Goal: Information Seeking & Learning: Learn about a topic

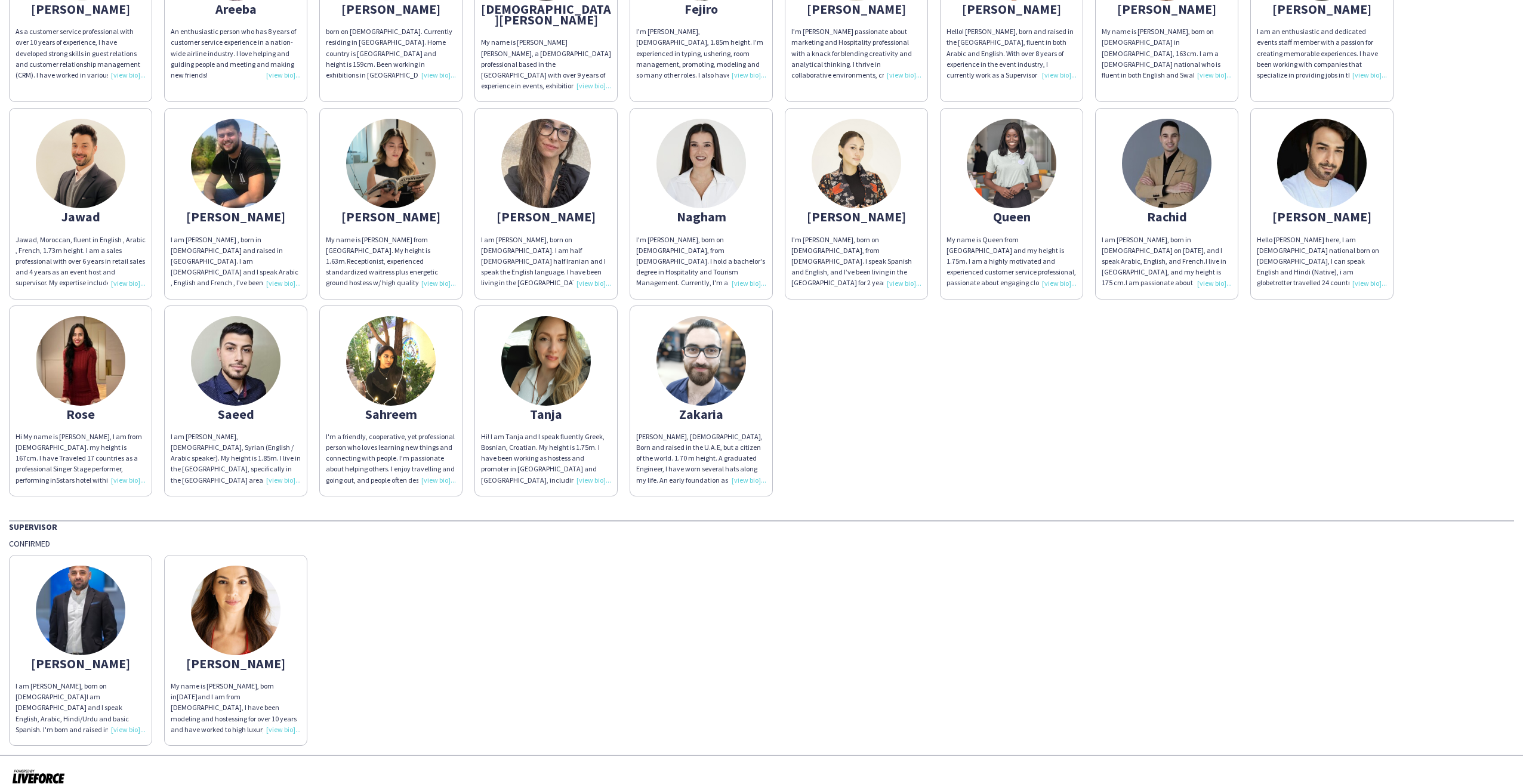
scroll to position [198, 0]
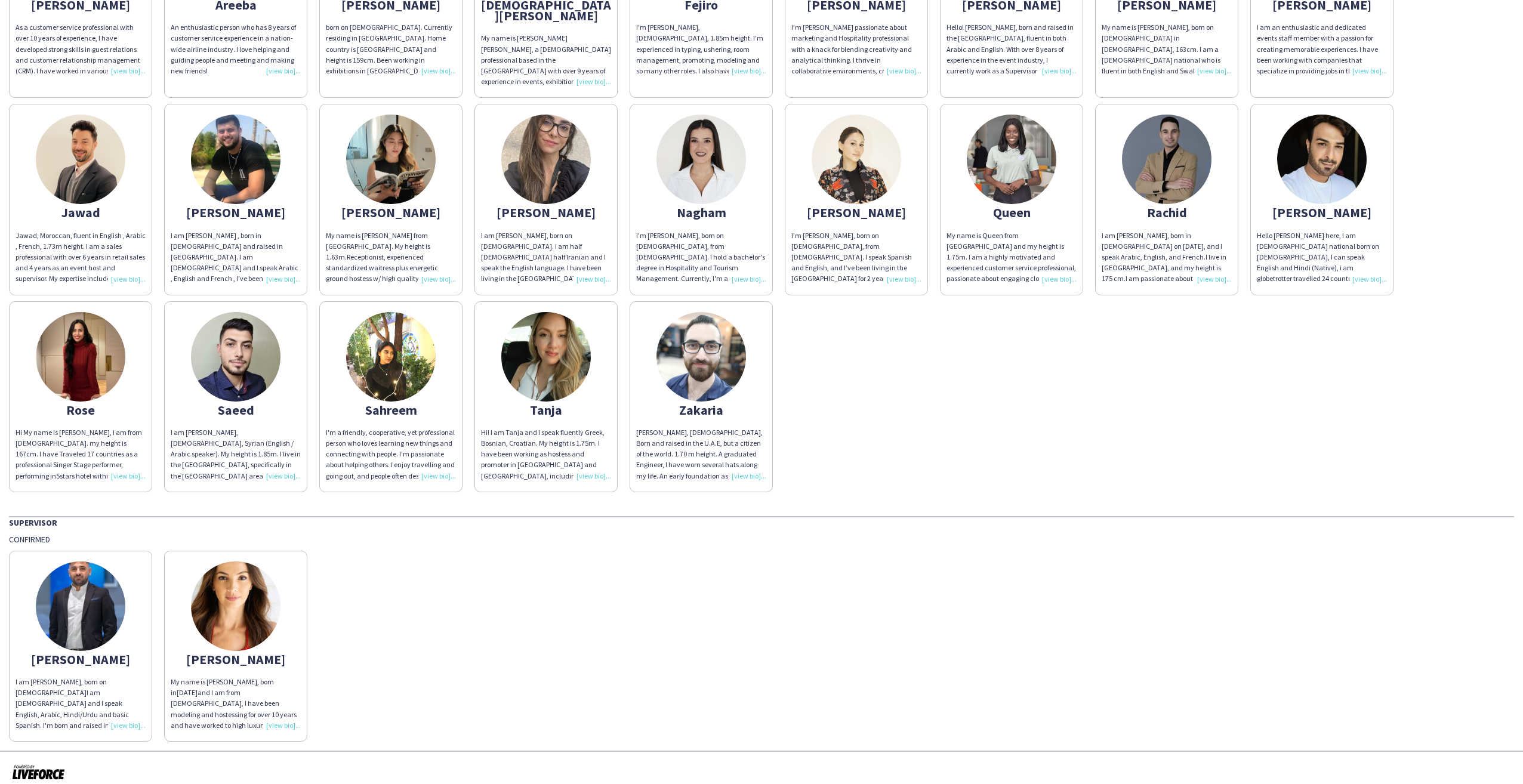
click at [250, 598] on img at bounding box center [235, 606] width 89 height 89
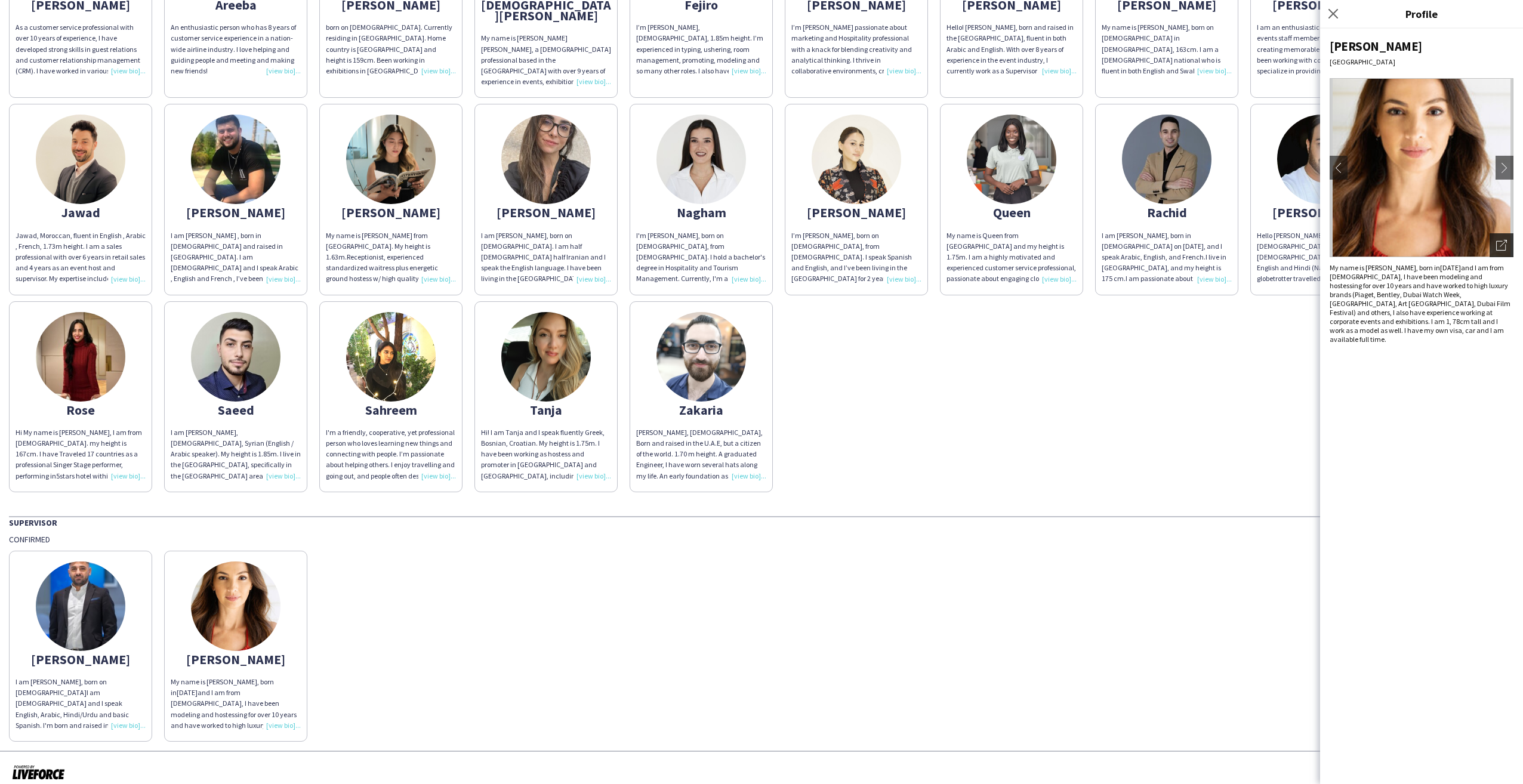
click at [1496, 240] on icon "Open photos pop-in" at bounding box center [1501, 245] width 11 height 11
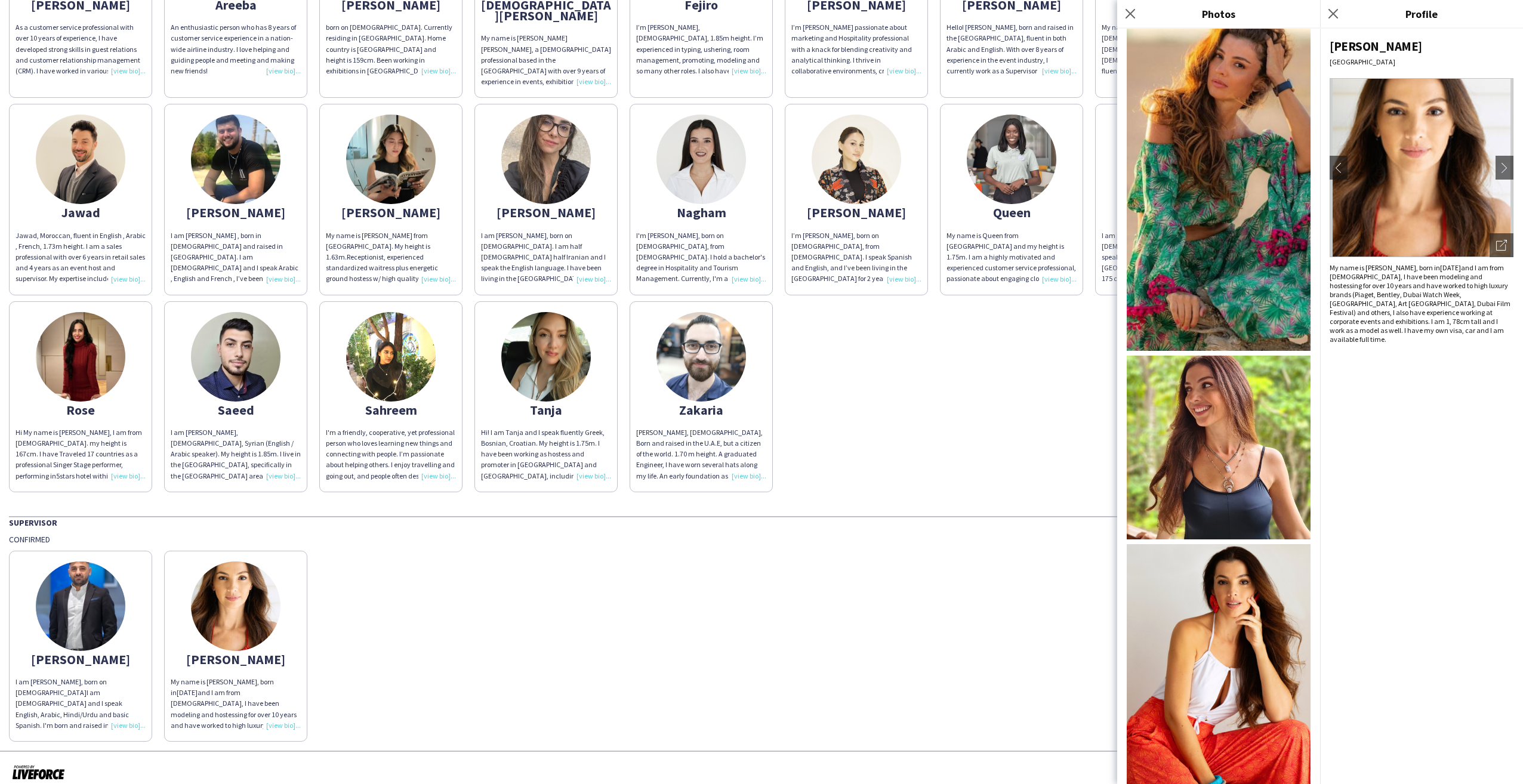
scroll to position [974, 0]
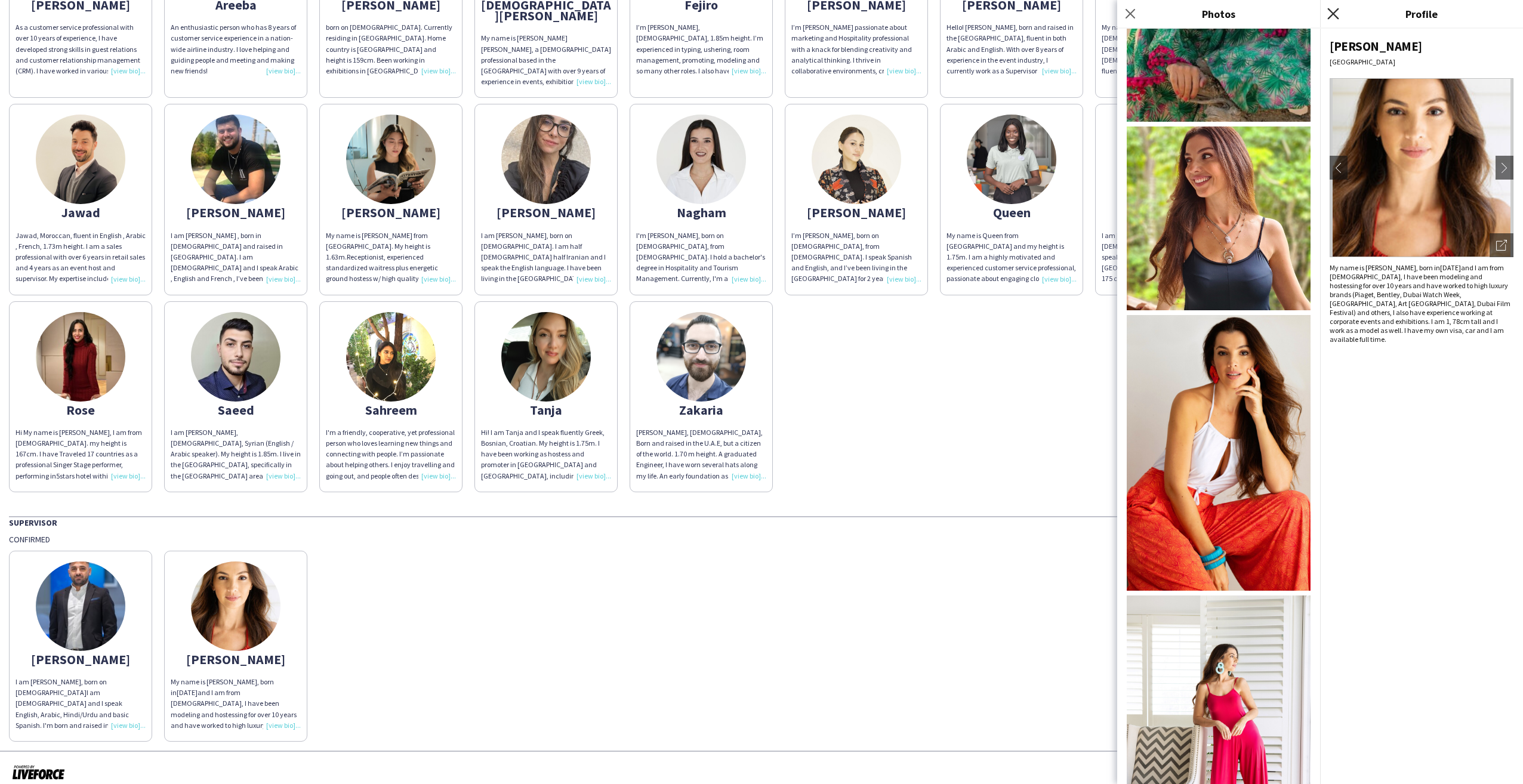
click at [1327, 13] on app-icon "Close pop-in" at bounding box center [1333, 14] width 18 height 18
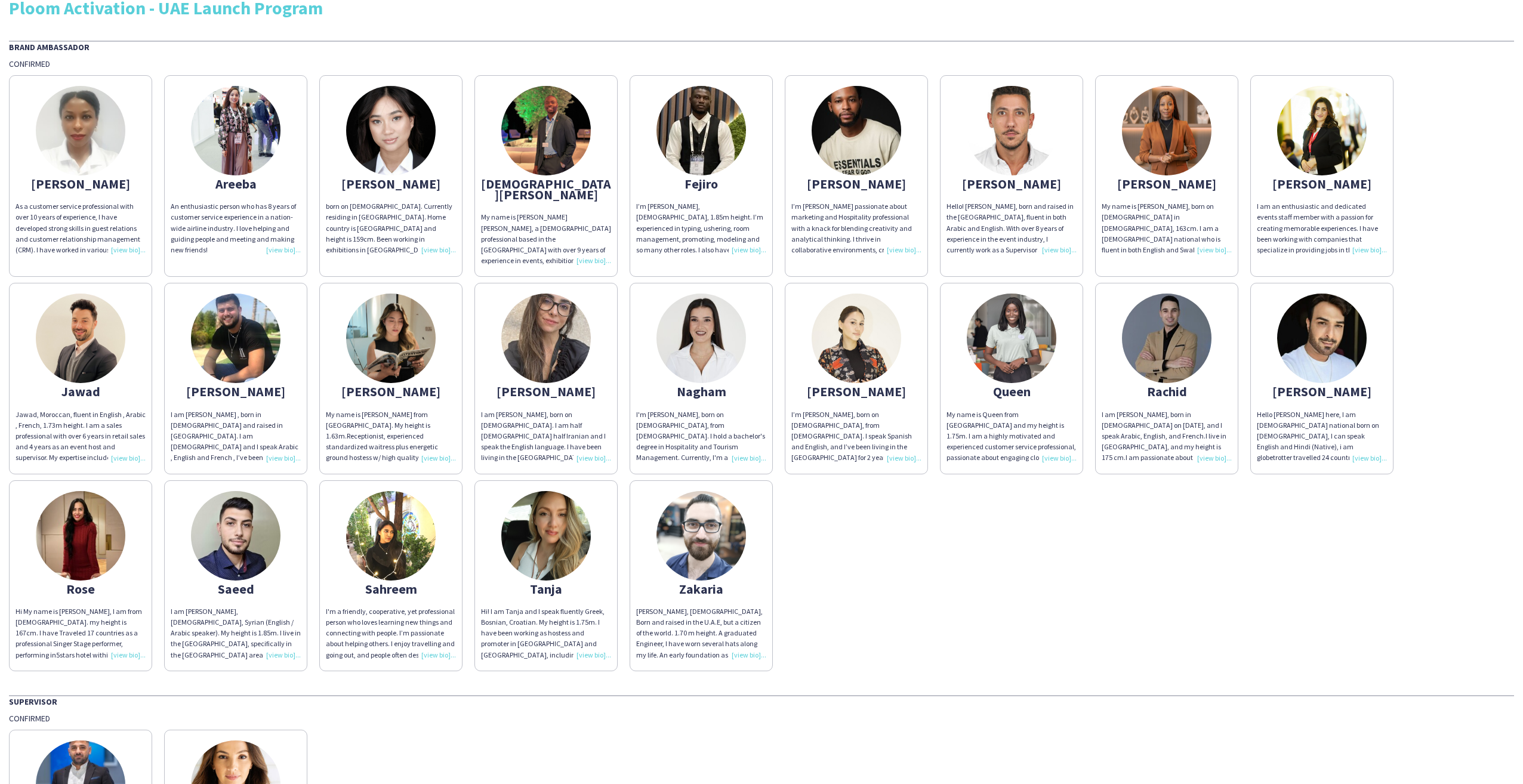
scroll to position [198, 0]
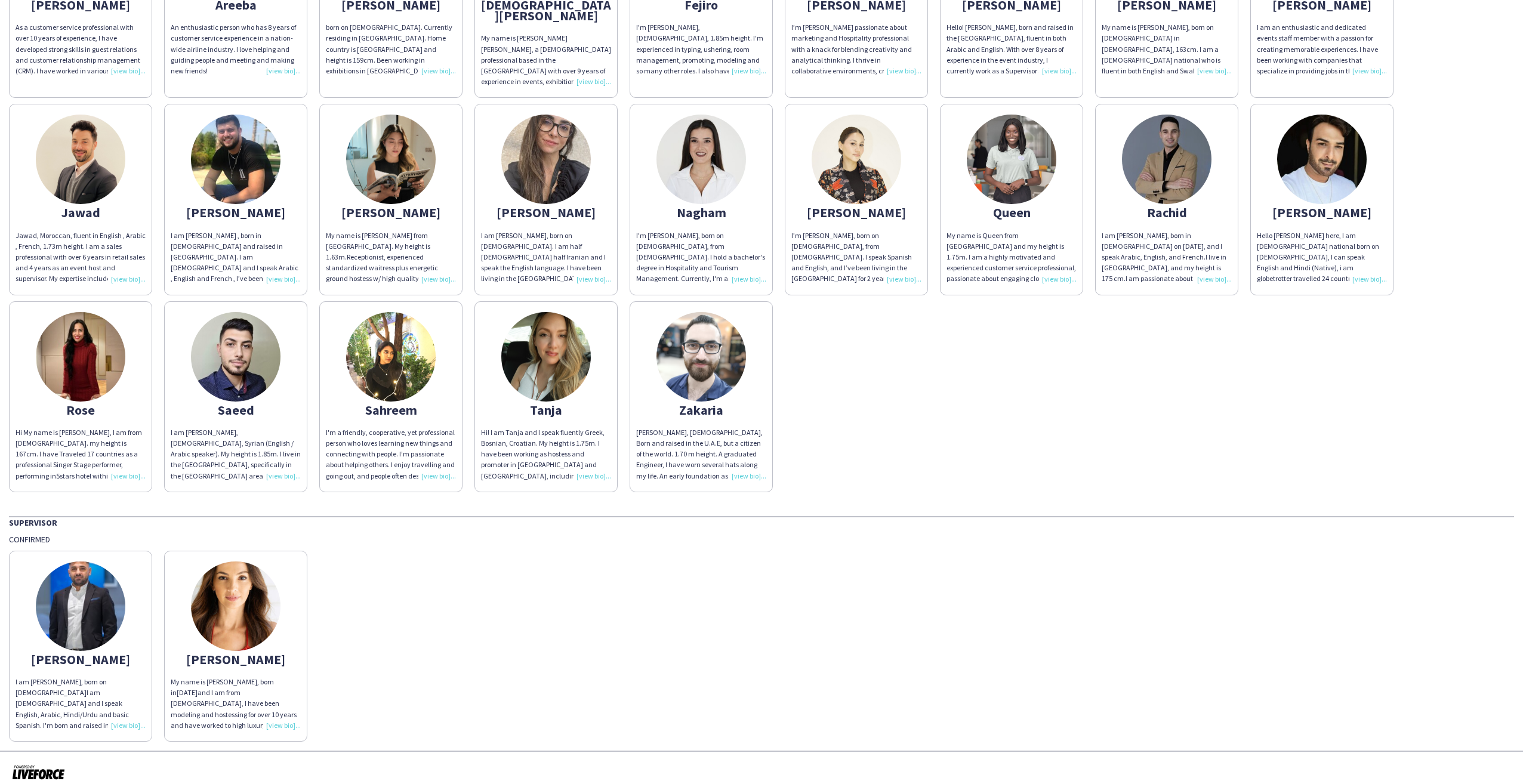
click at [69, 330] on img at bounding box center [80, 357] width 89 height 89
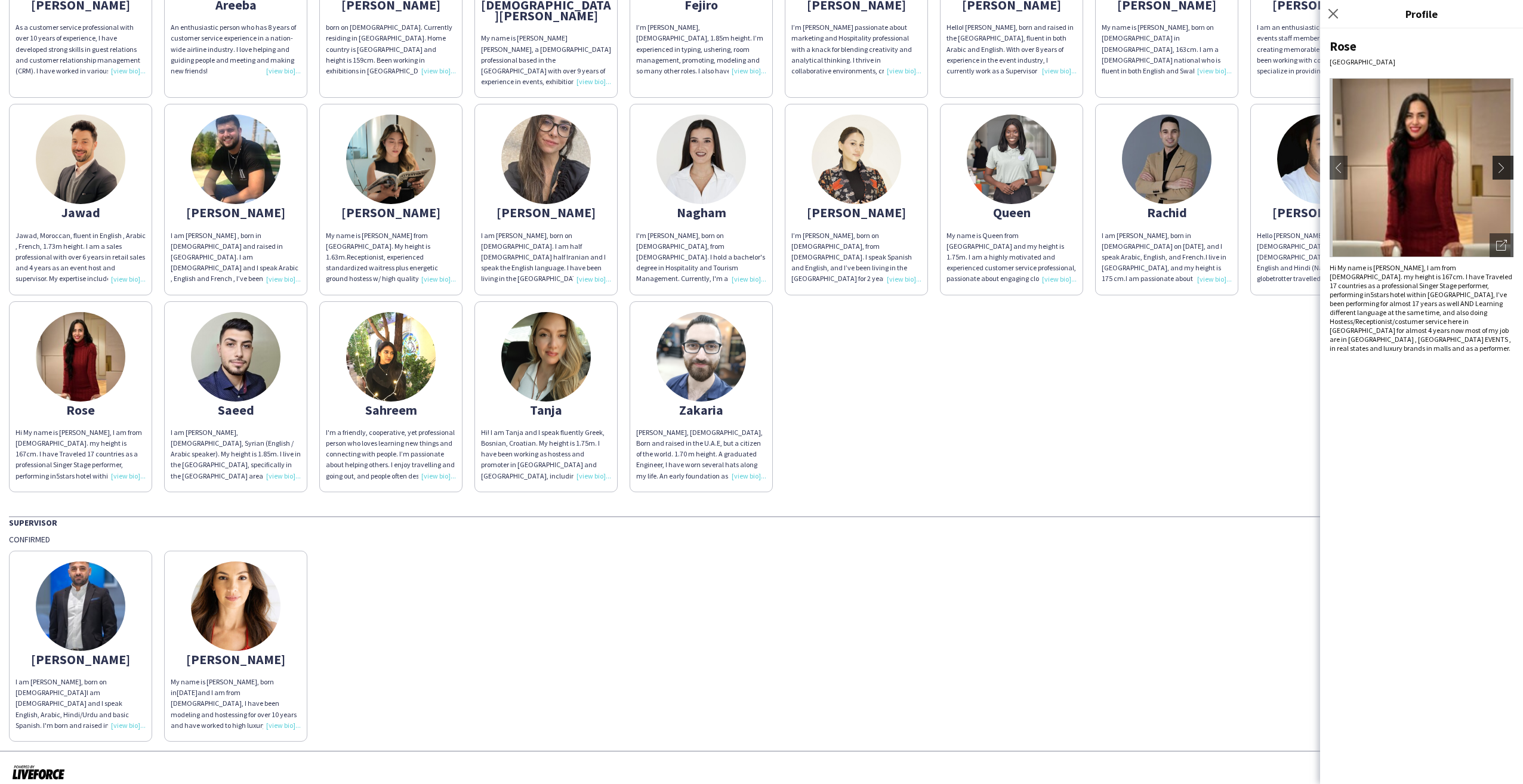
click at [1507, 156] on button "chevron-right" at bounding box center [1504, 168] width 24 height 24
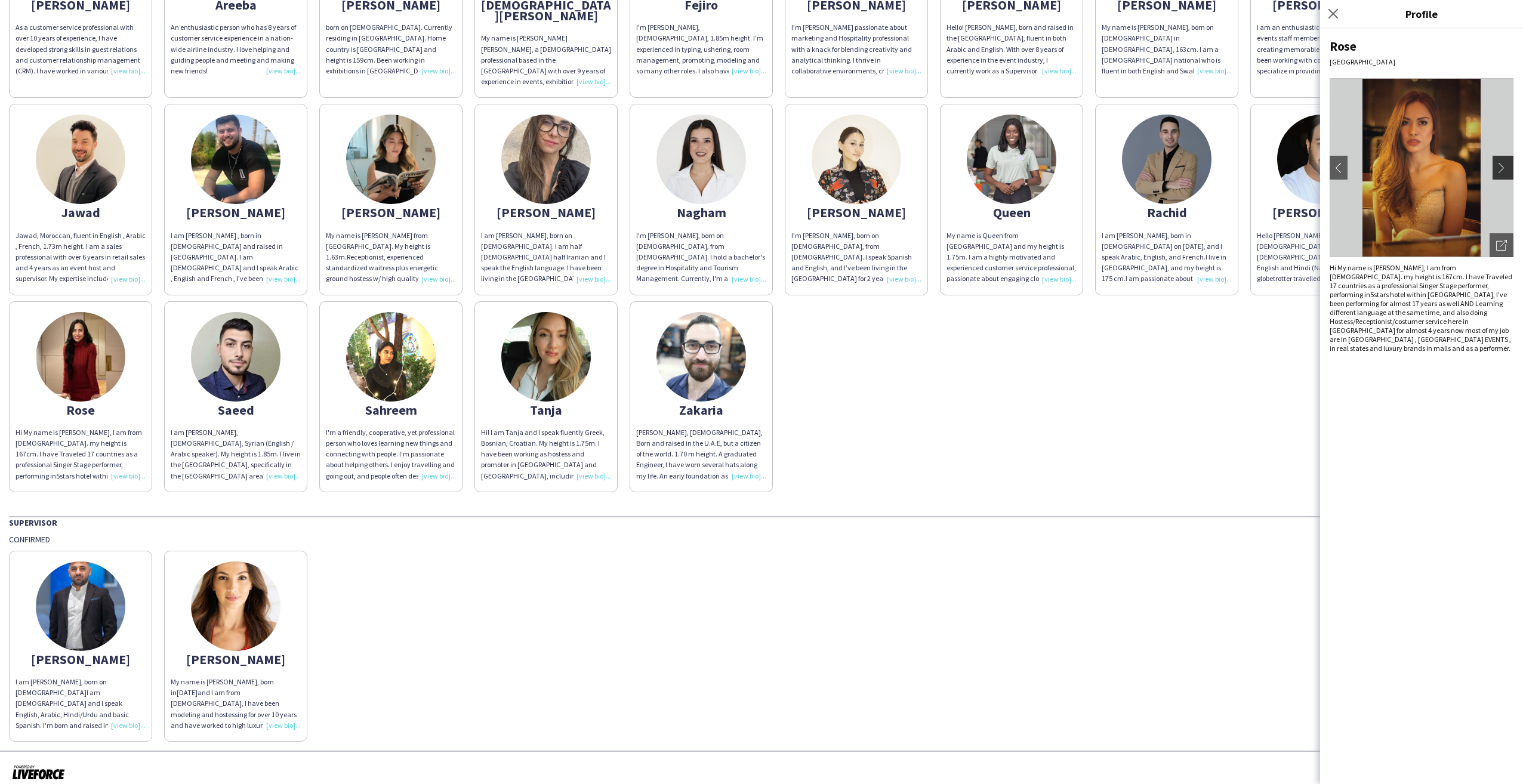
click at [1506, 162] on app-icon "chevron-right" at bounding box center [1504, 167] width 17 height 11
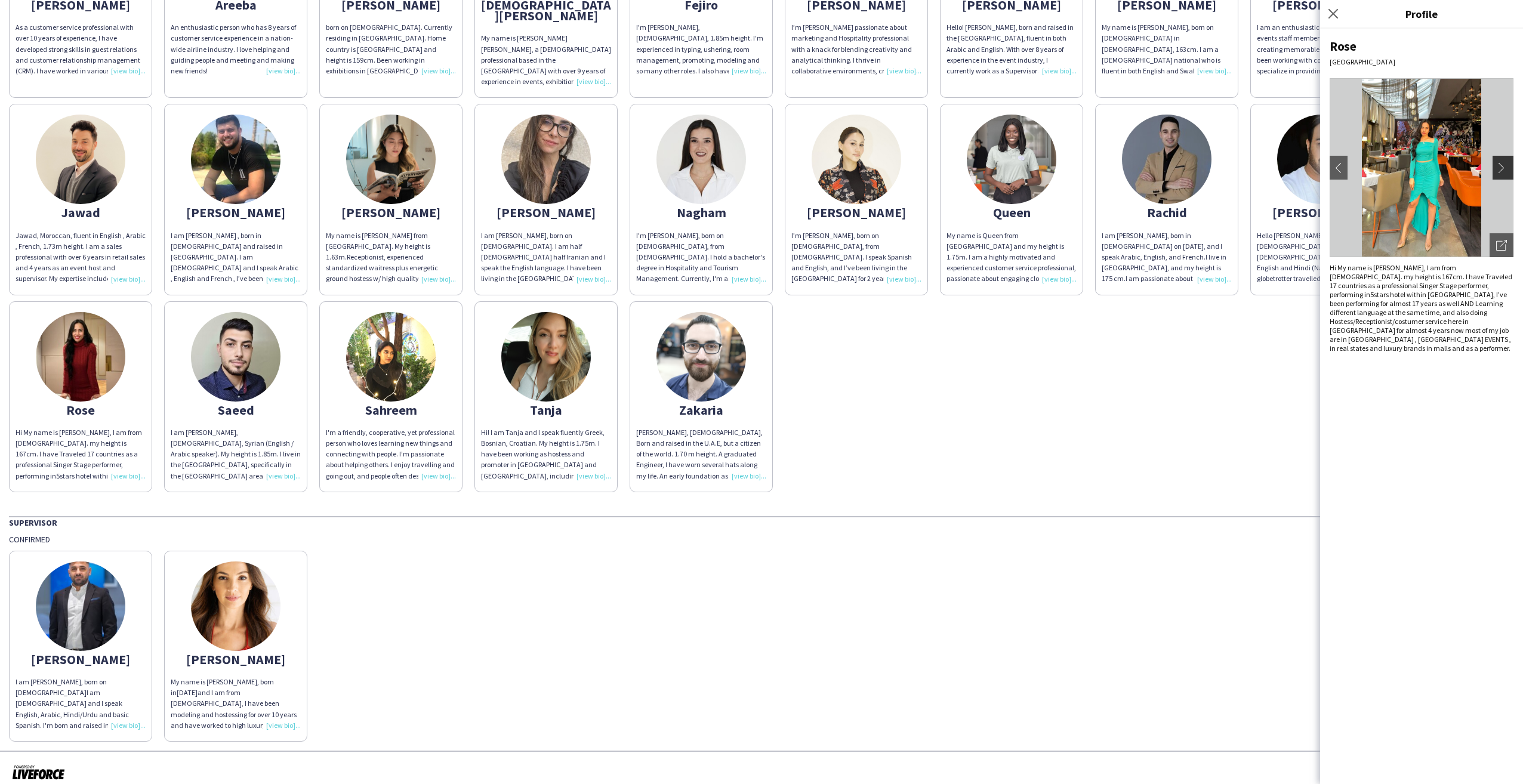
click at [1503, 169] on app-icon "chevron-right" at bounding box center [1504, 167] width 17 height 11
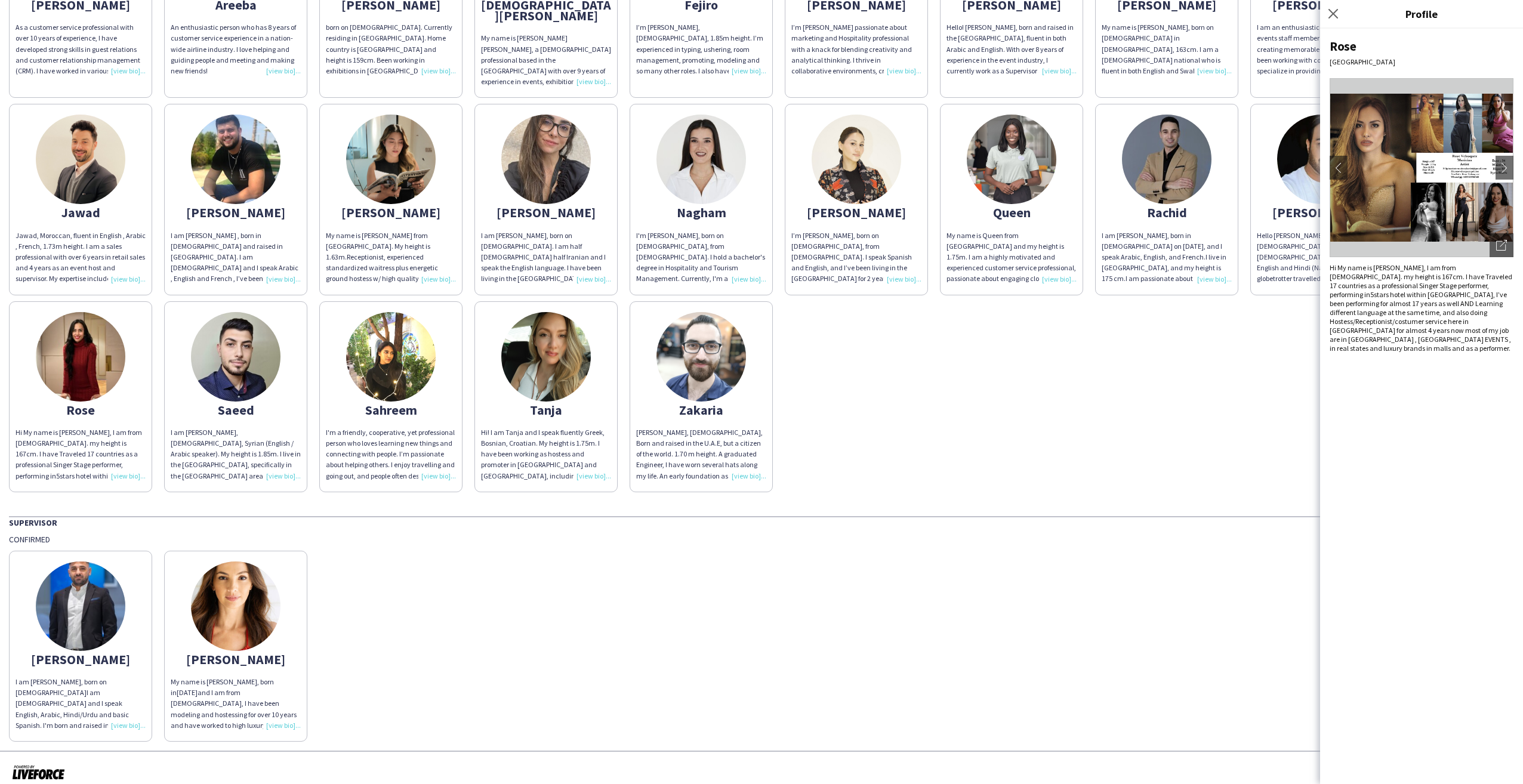
click at [1340, 18] on div "Close pop-in" at bounding box center [1335, 14] width 30 height 28
click at [1338, 12] on icon "Close pop-in" at bounding box center [1333, 13] width 11 height 11
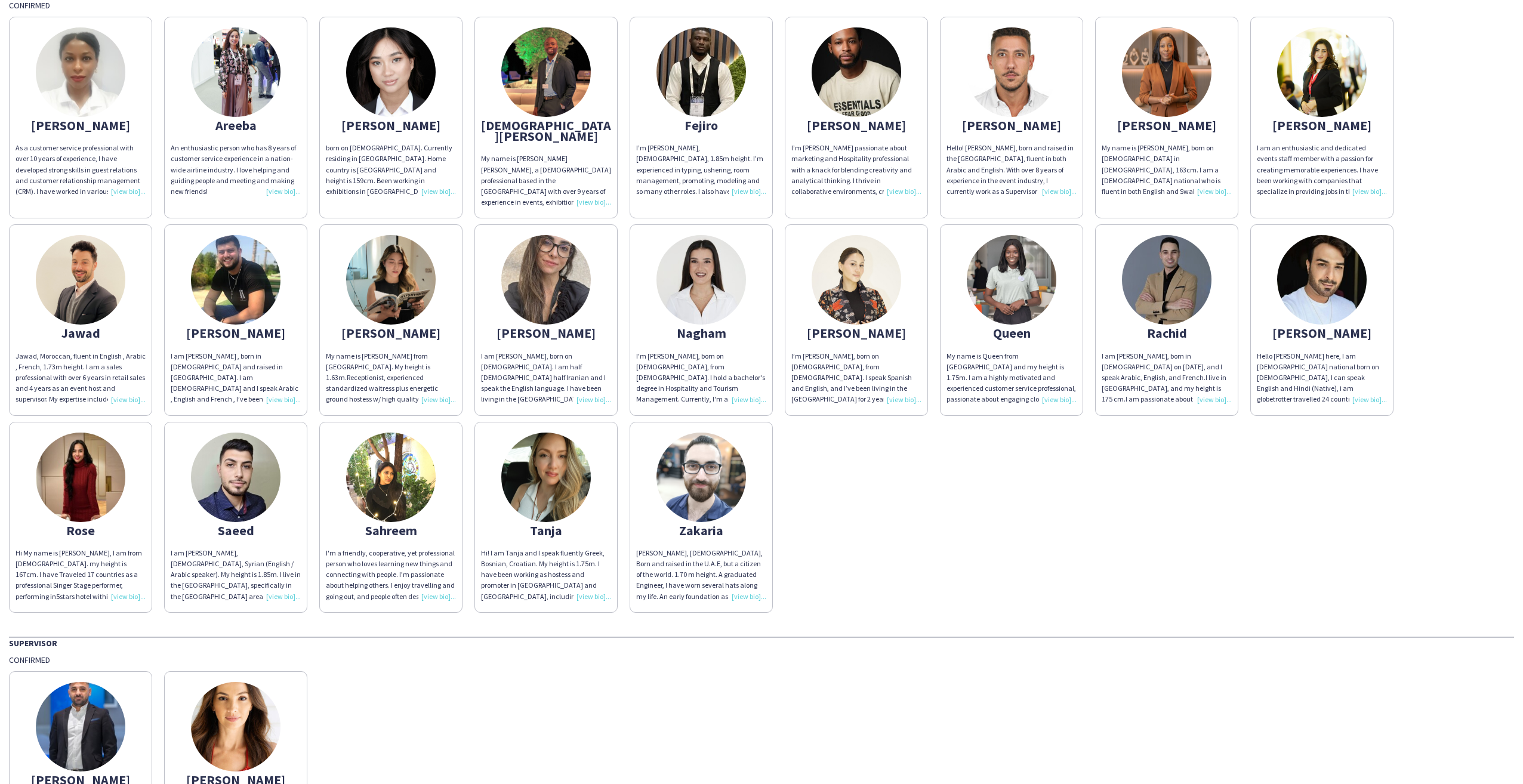
scroll to position [0, 0]
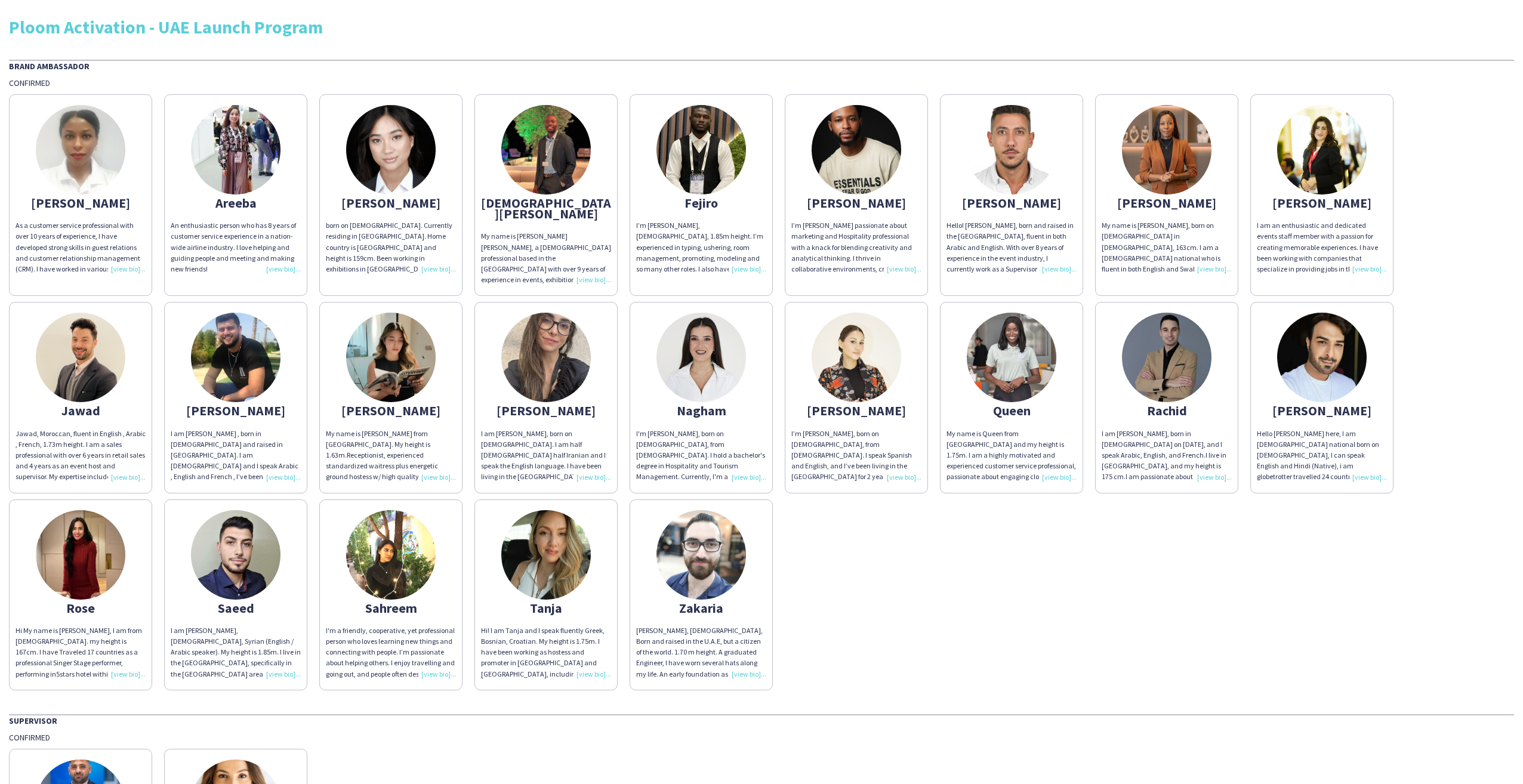
click at [1312, 141] on img at bounding box center [1322, 150] width 89 height 89
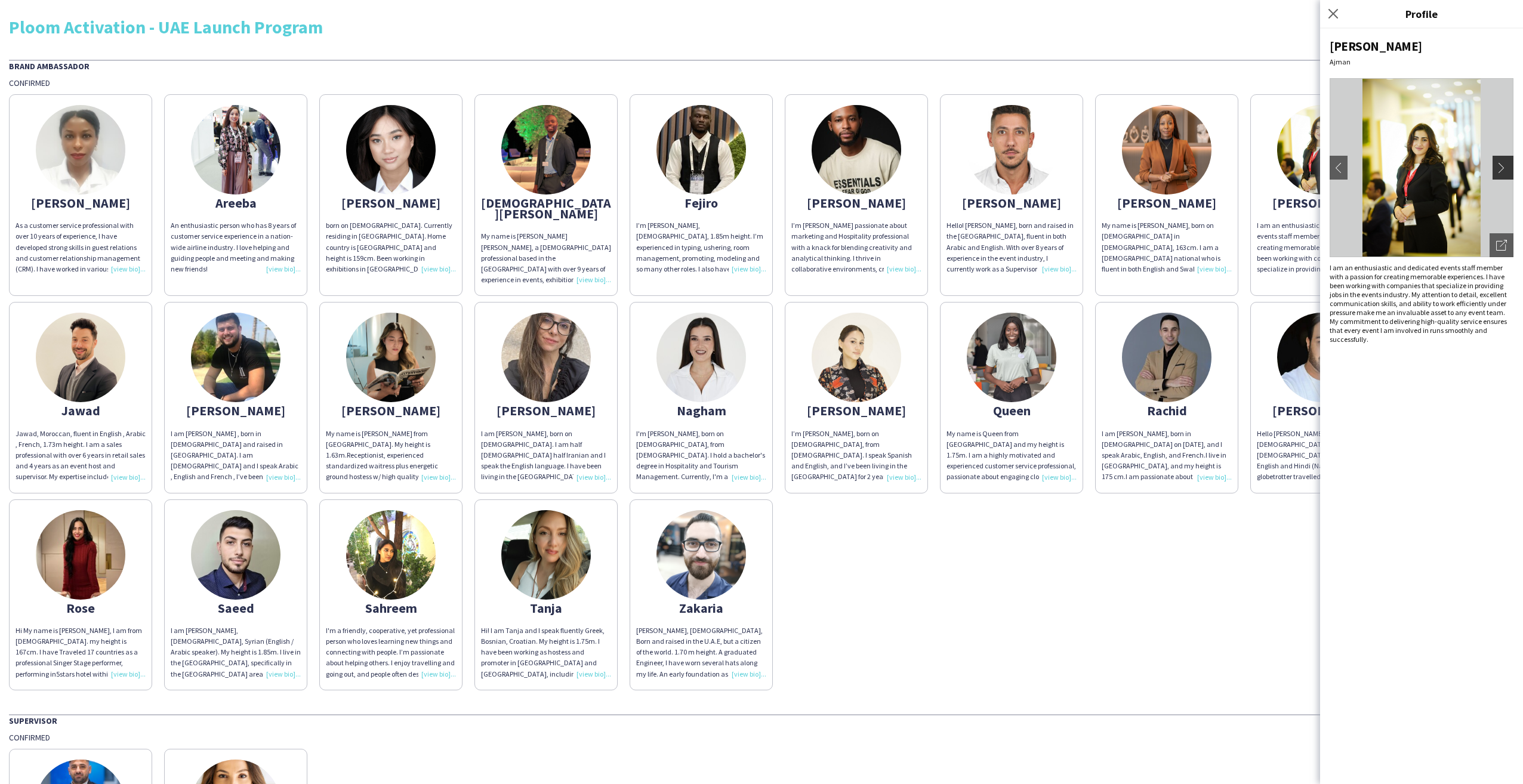
click at [1505, 167] on app-icon "chevron-right" at bounding box center [1504, 167] width 17 height 11
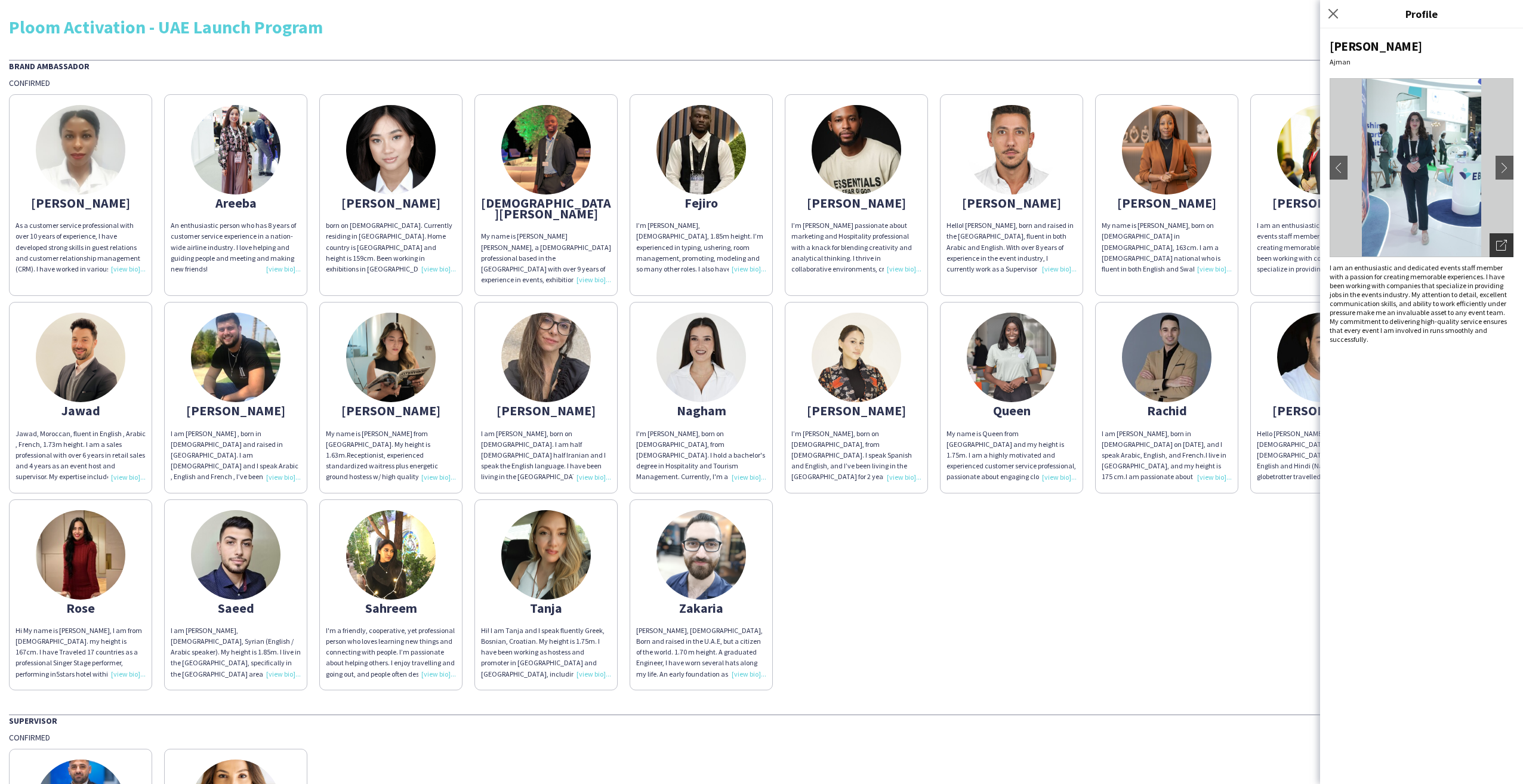
click at [1509, 249] on div "Open photos pop-in" at bounding box center [1502, 245] width 24 height 24
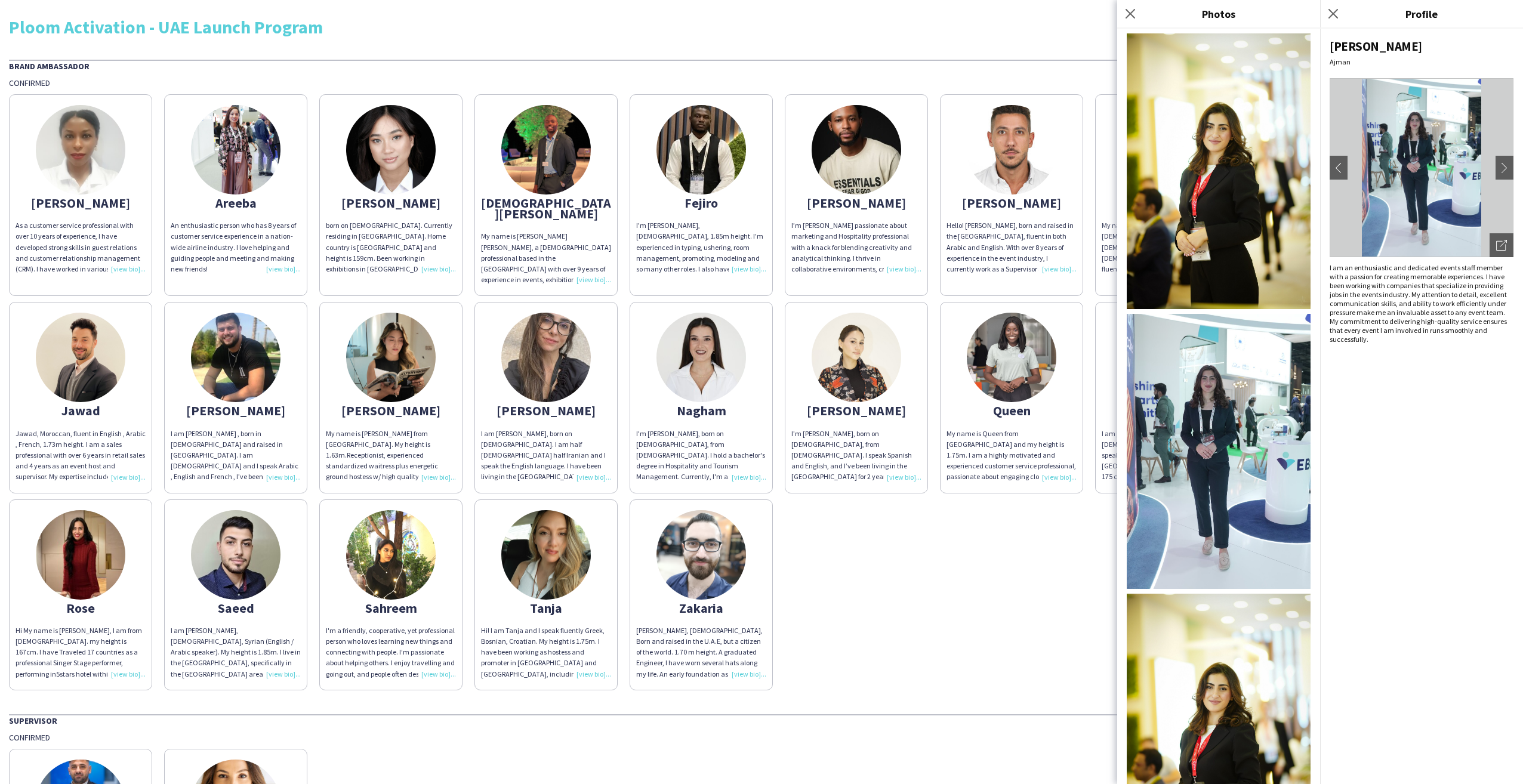
click at [1230, 160] on img at bounding box center [1219, 171] width 184 height 276
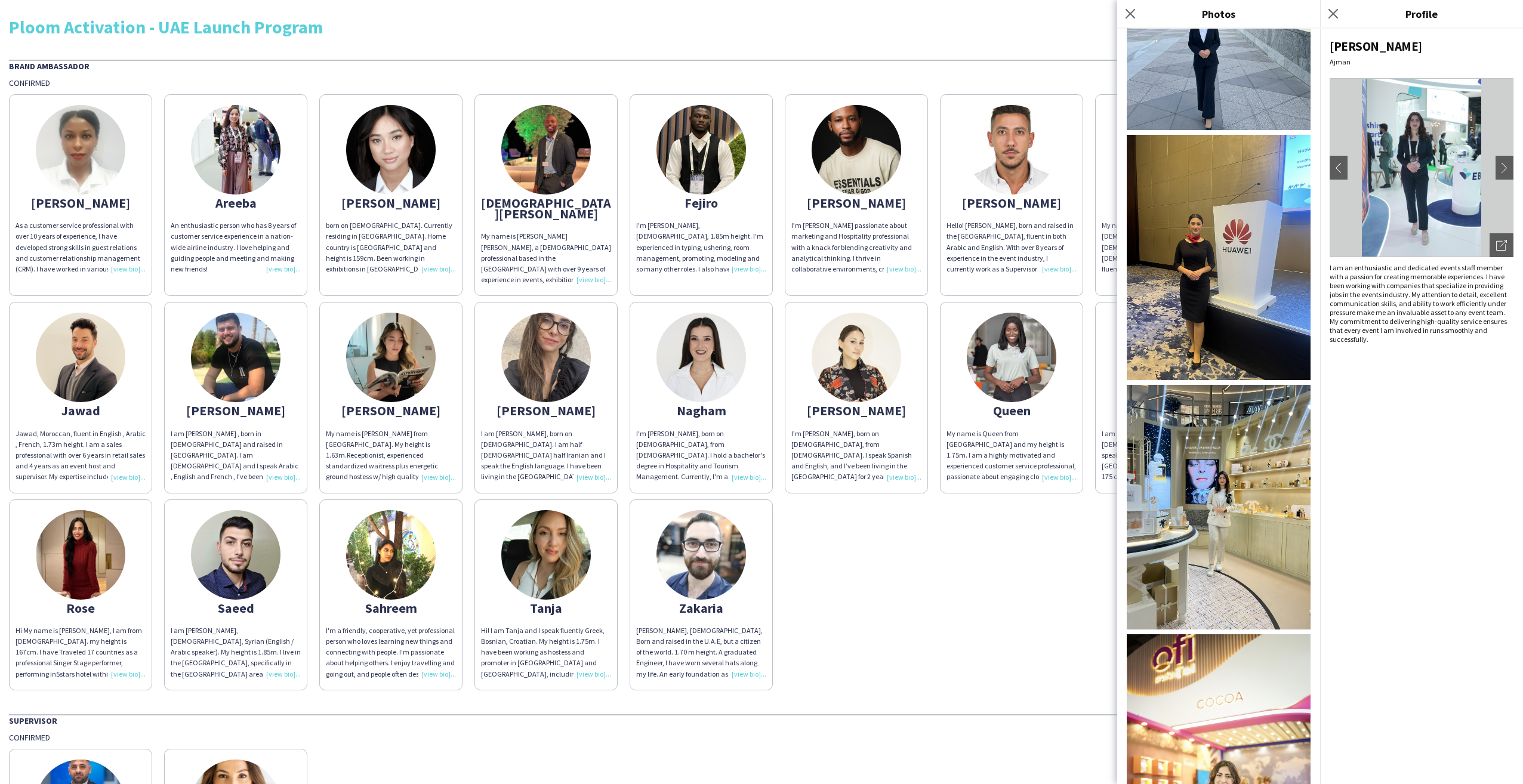
scroll to position [1739, 0]
click at [1242, 640] on img at bounding box center [1219, 771] width 184 height 276
click at [859, 354] on img at bounding box center [856, 357] width 89 height 89
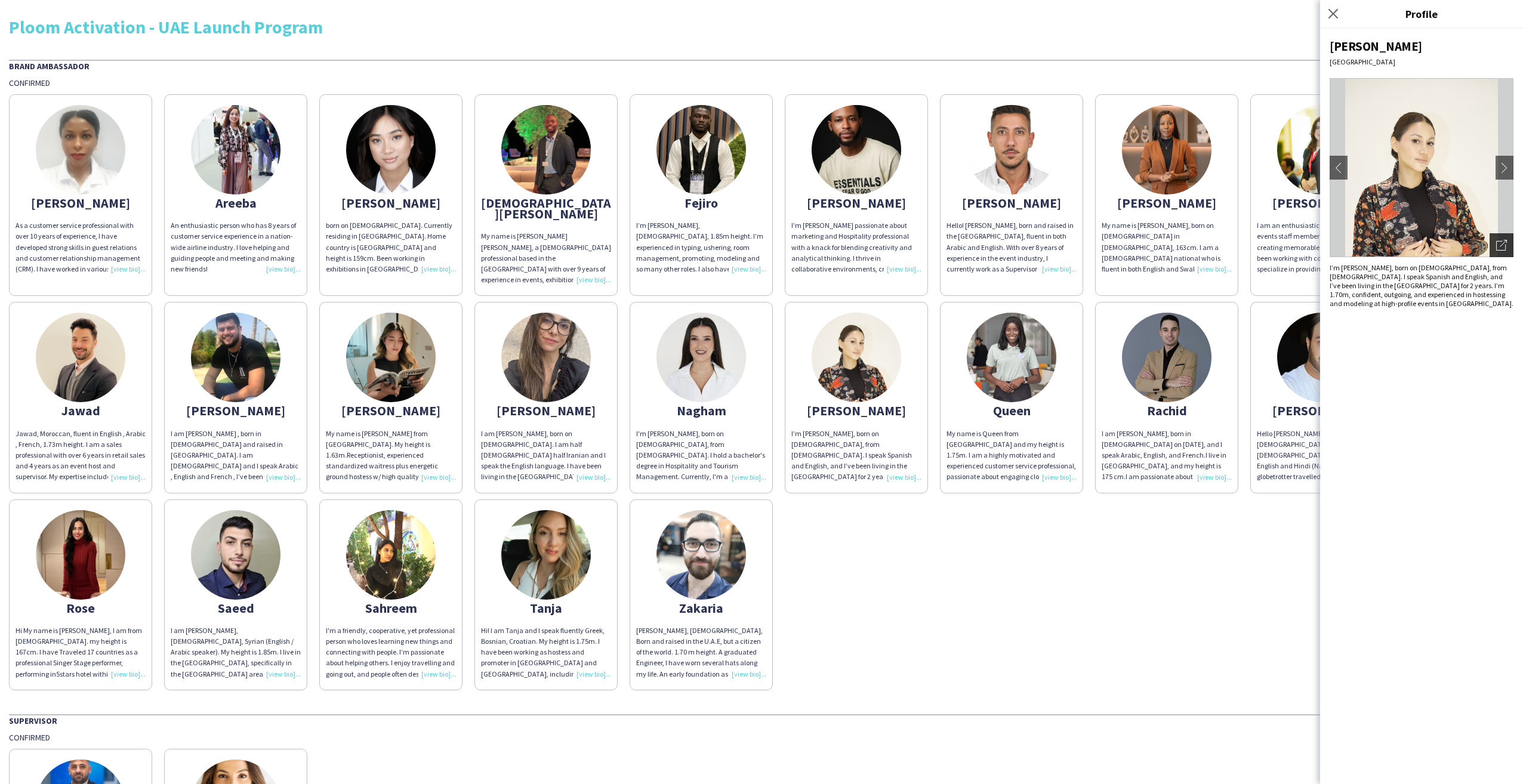
click at [1500, 246] on icon "Open photos pop-in" at bounding box center [1501, 245] width 11 height 11
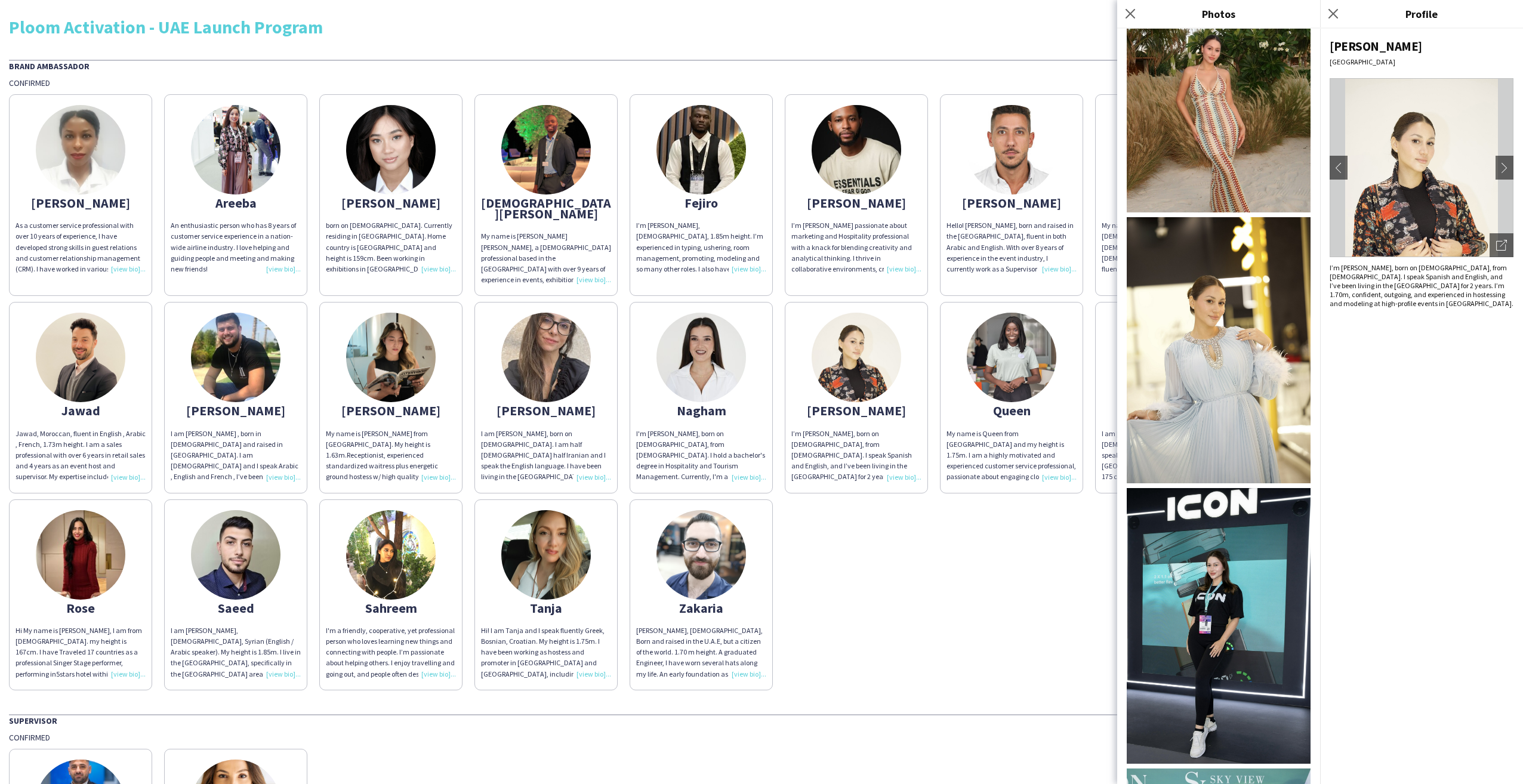
scroll to position [710, 0]
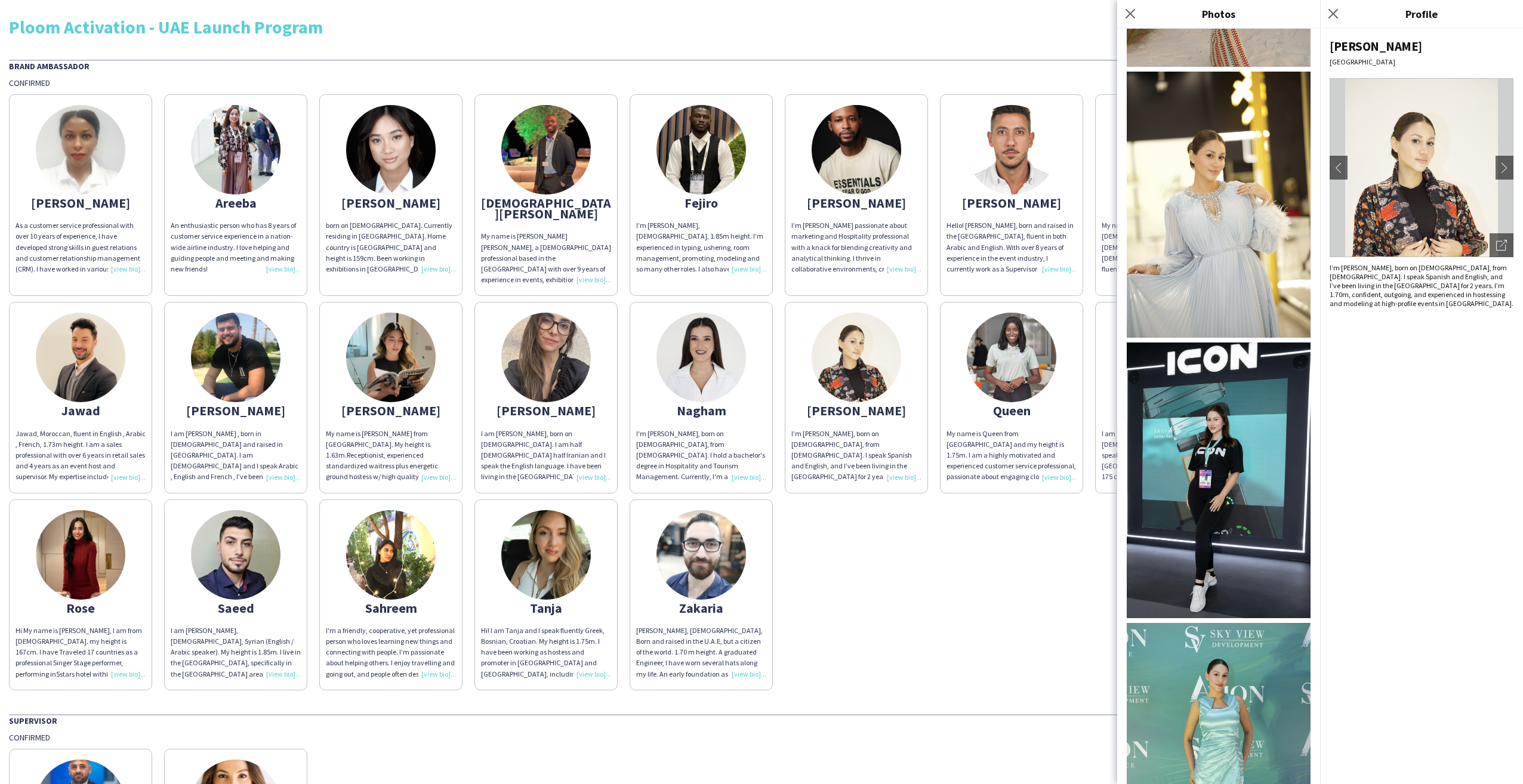
click at [1210, 365] on img at bounding box center [1219, 480] width 184 height 276
click at [716, 157] on img at bounding box center [701, 150] width 89 height 89
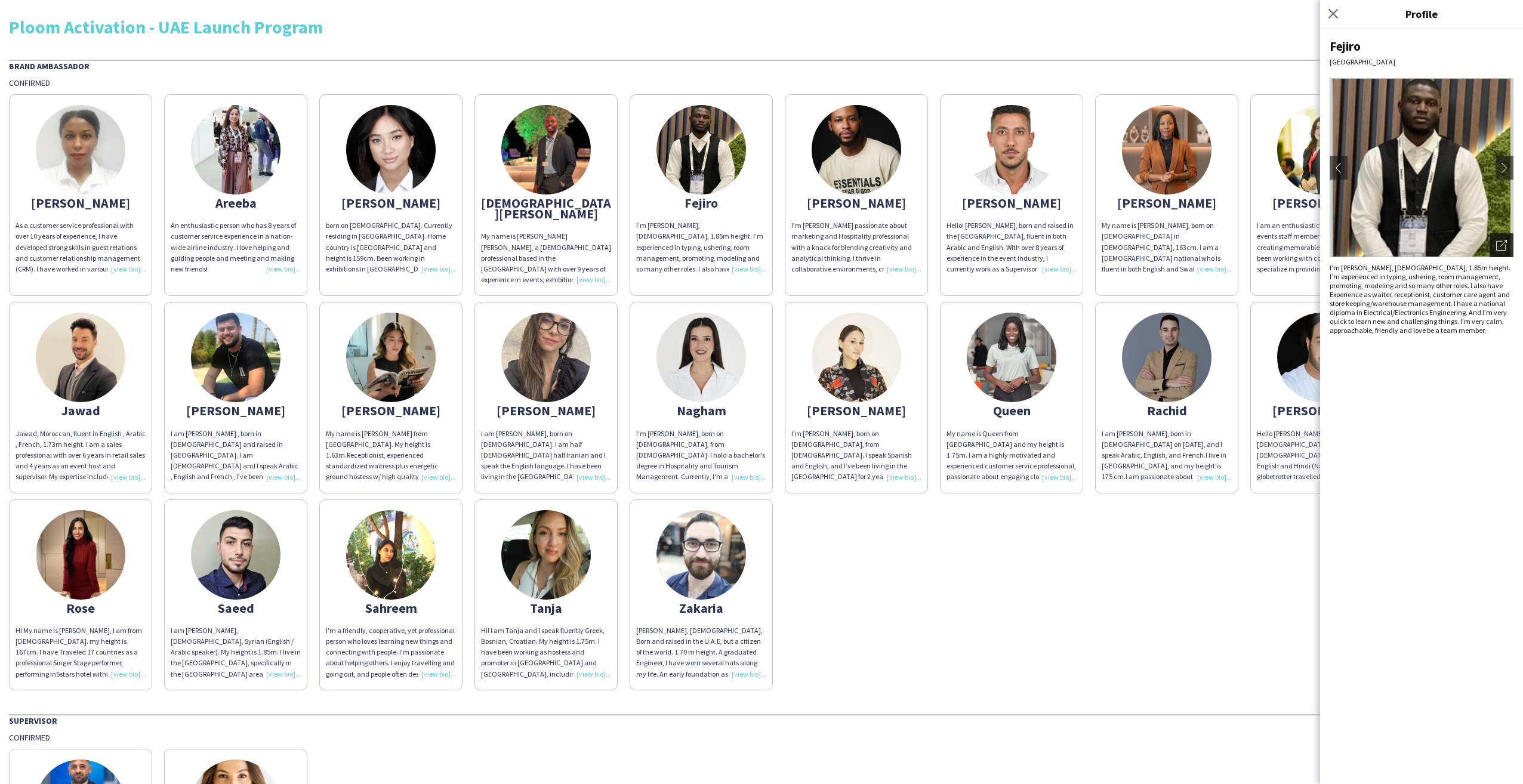
click at [1505, 237] on div "Open photos pop-in" at bounding box center [1502, 245] width 24 height 24
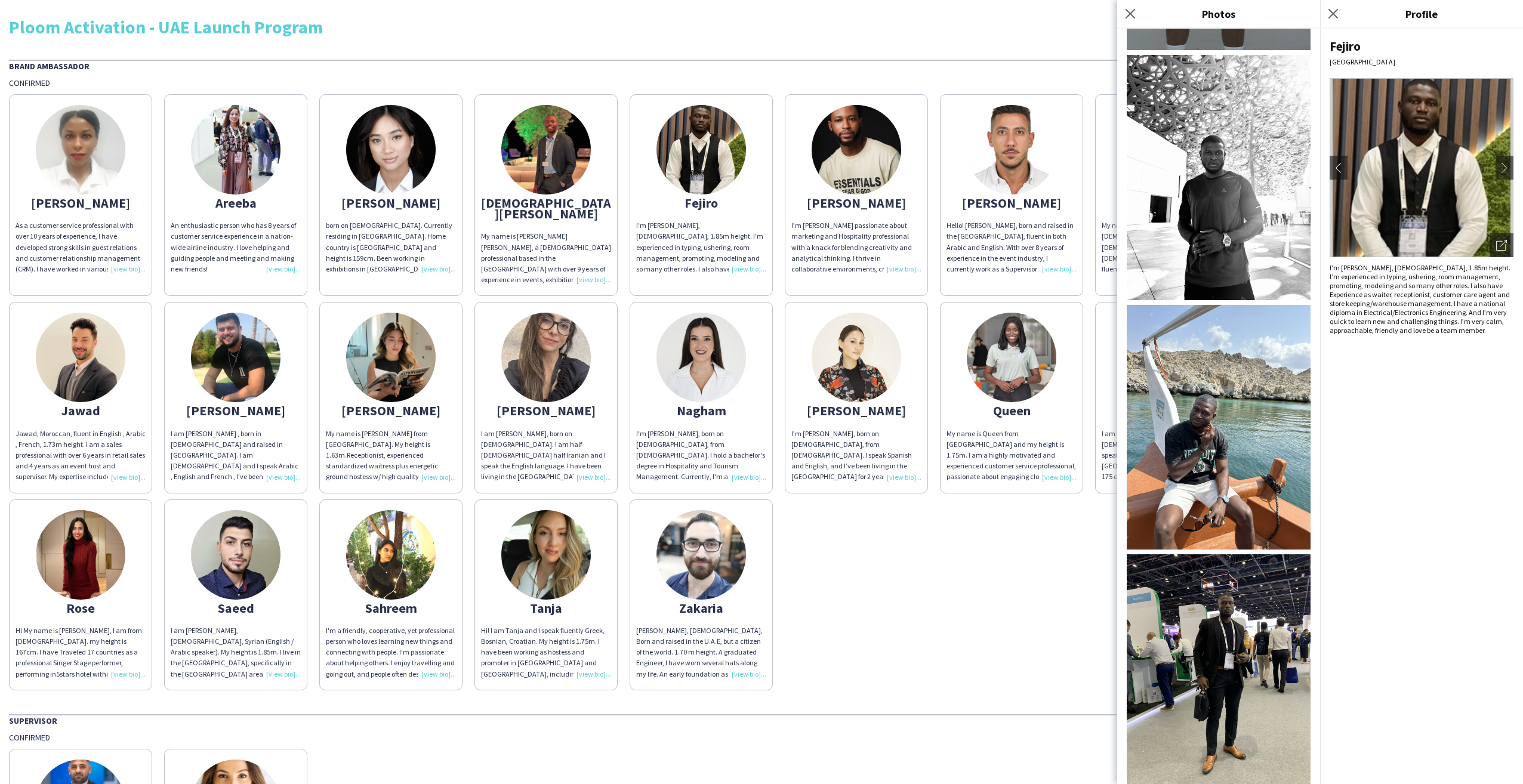
scroll to position [1357, 0]
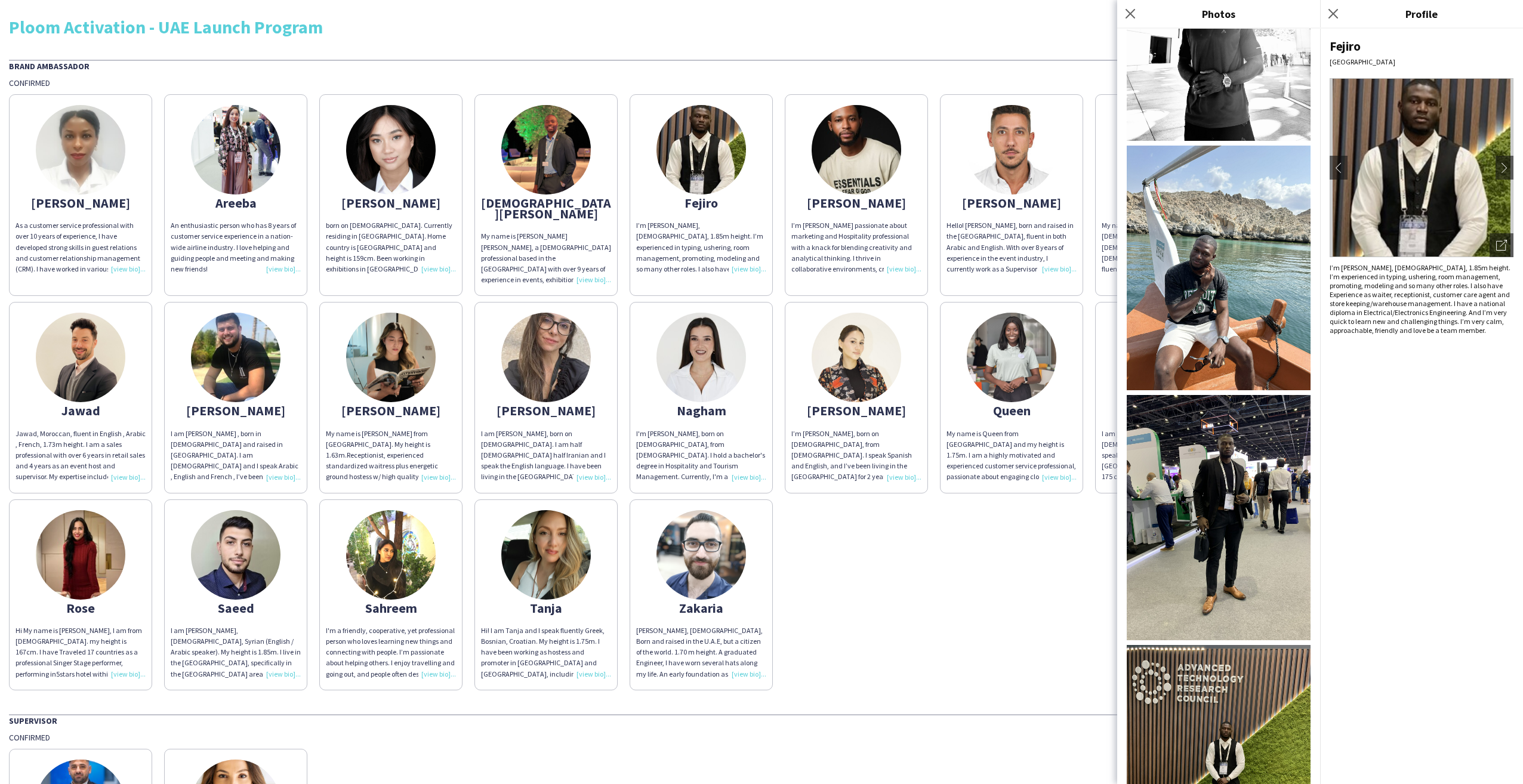
click at [1071, 545] on div "[PERSON_NAME] As a customer service professional with over 10 years of experien…" at bounding box center [761, 389] width 1505 height 602
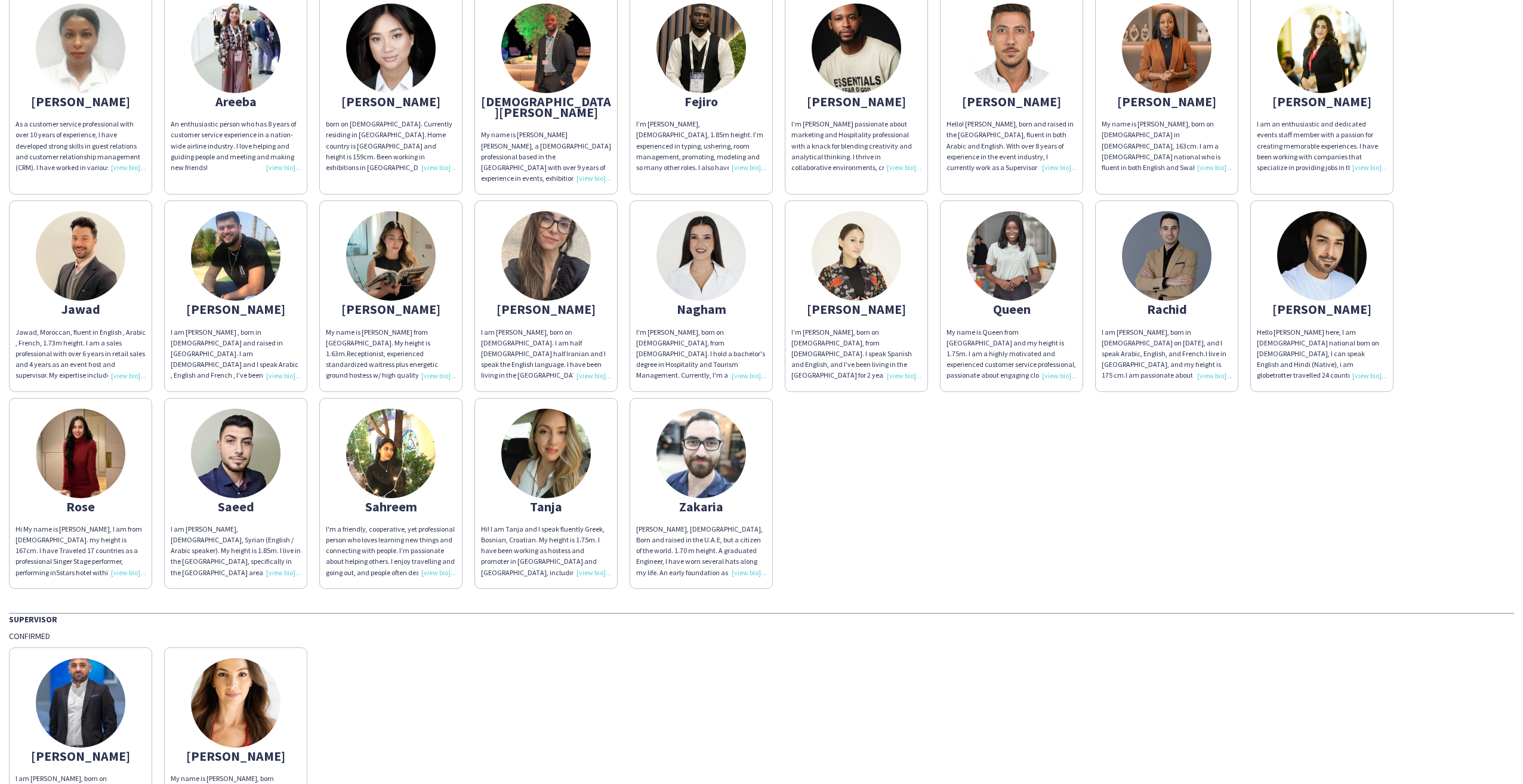
scroll to position [0, 0]
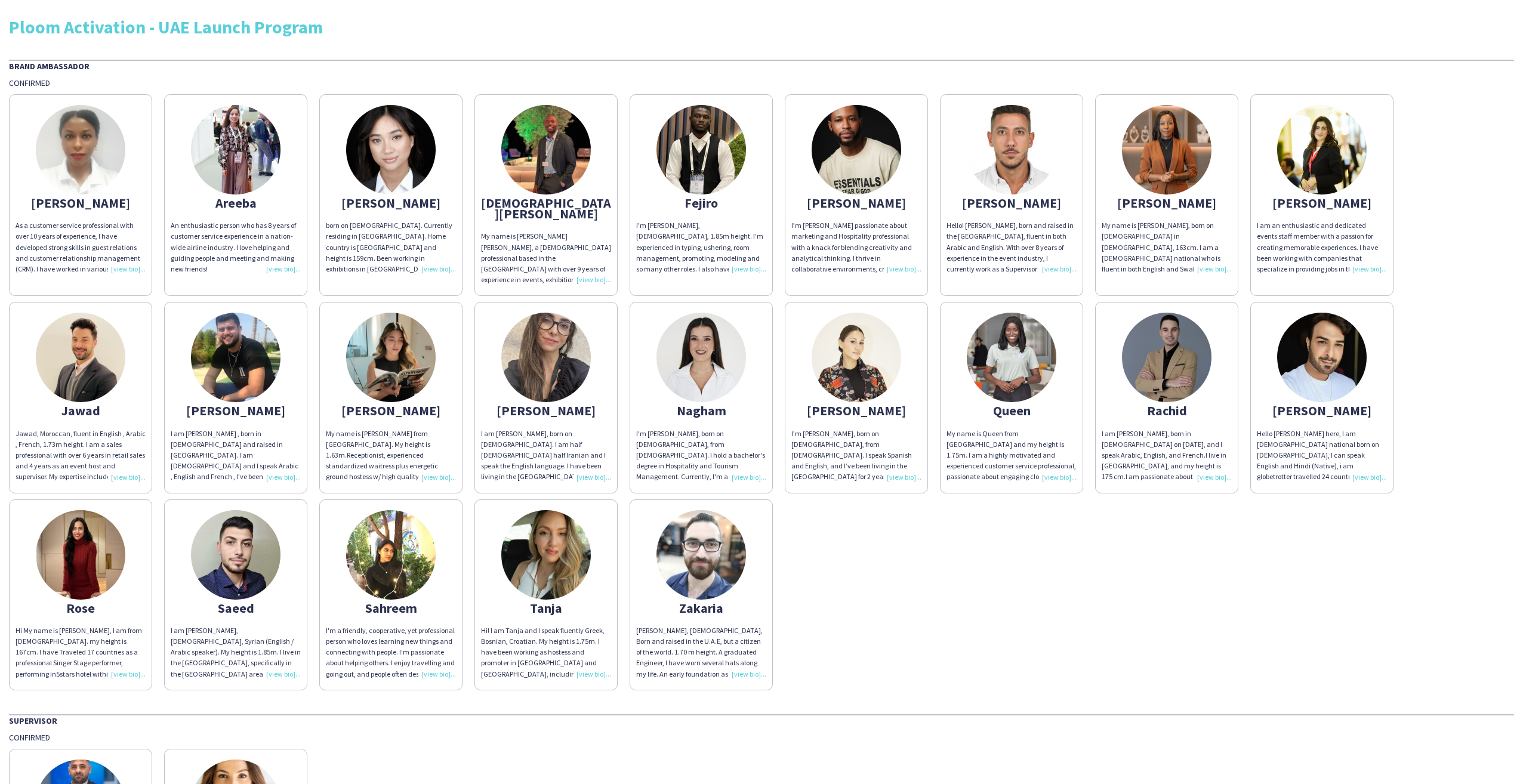
click at [94, 343] on img at bounding box center [80, 357] width 89 height 89
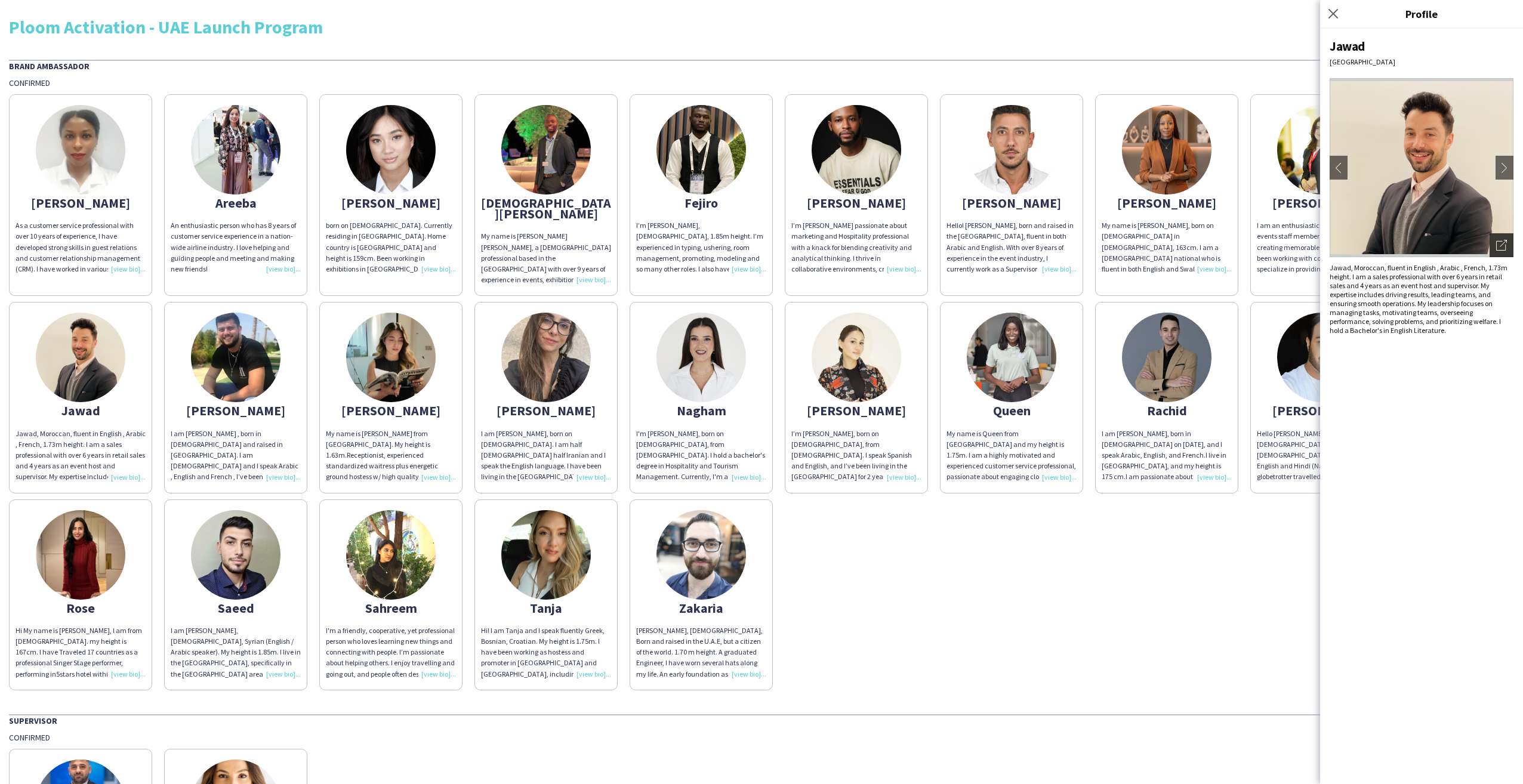
click at [1507, 243] on div "Open photos pop-in" at bounding box center [1502, 245] width 24 height 24
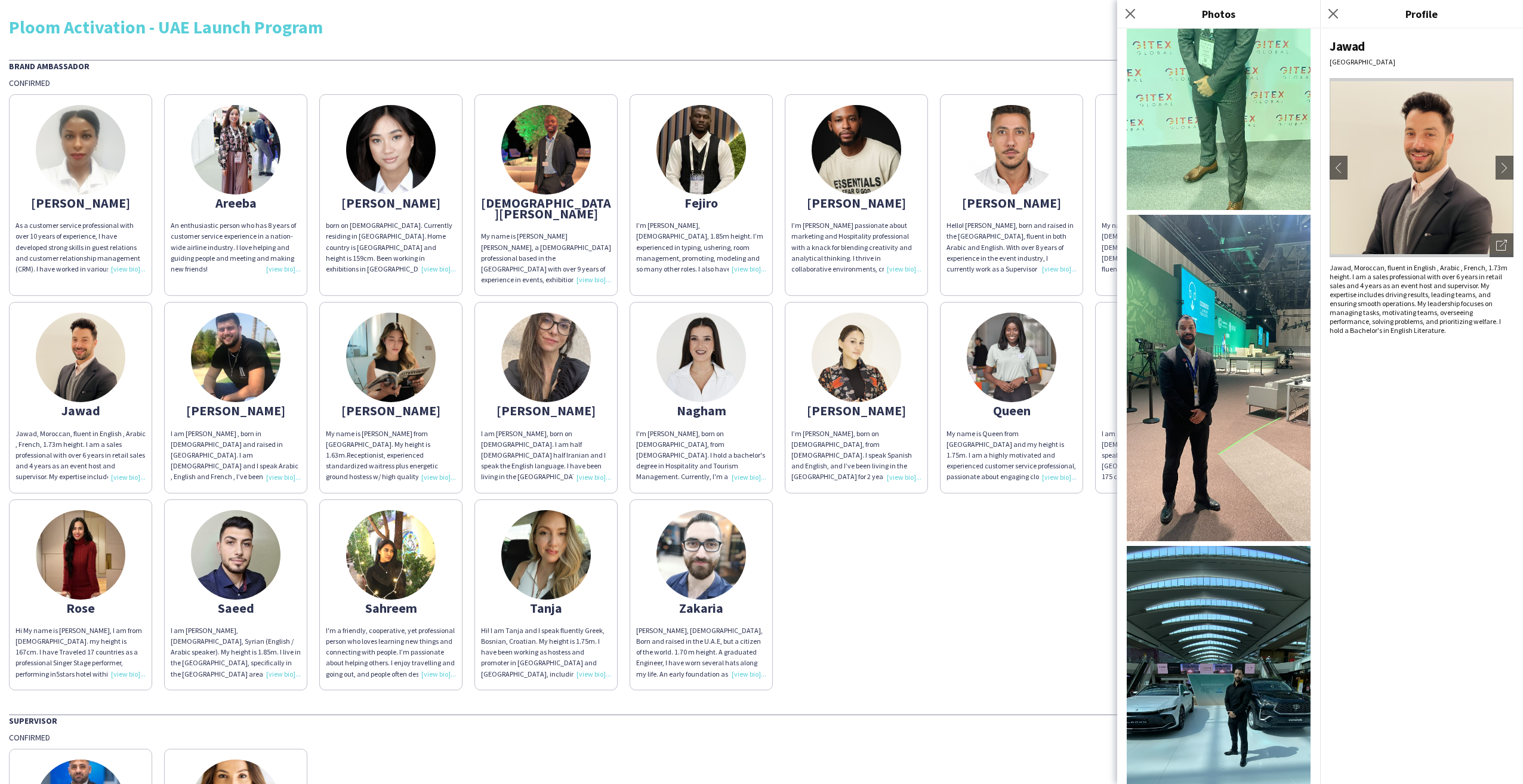
scroll to position [916, 0]
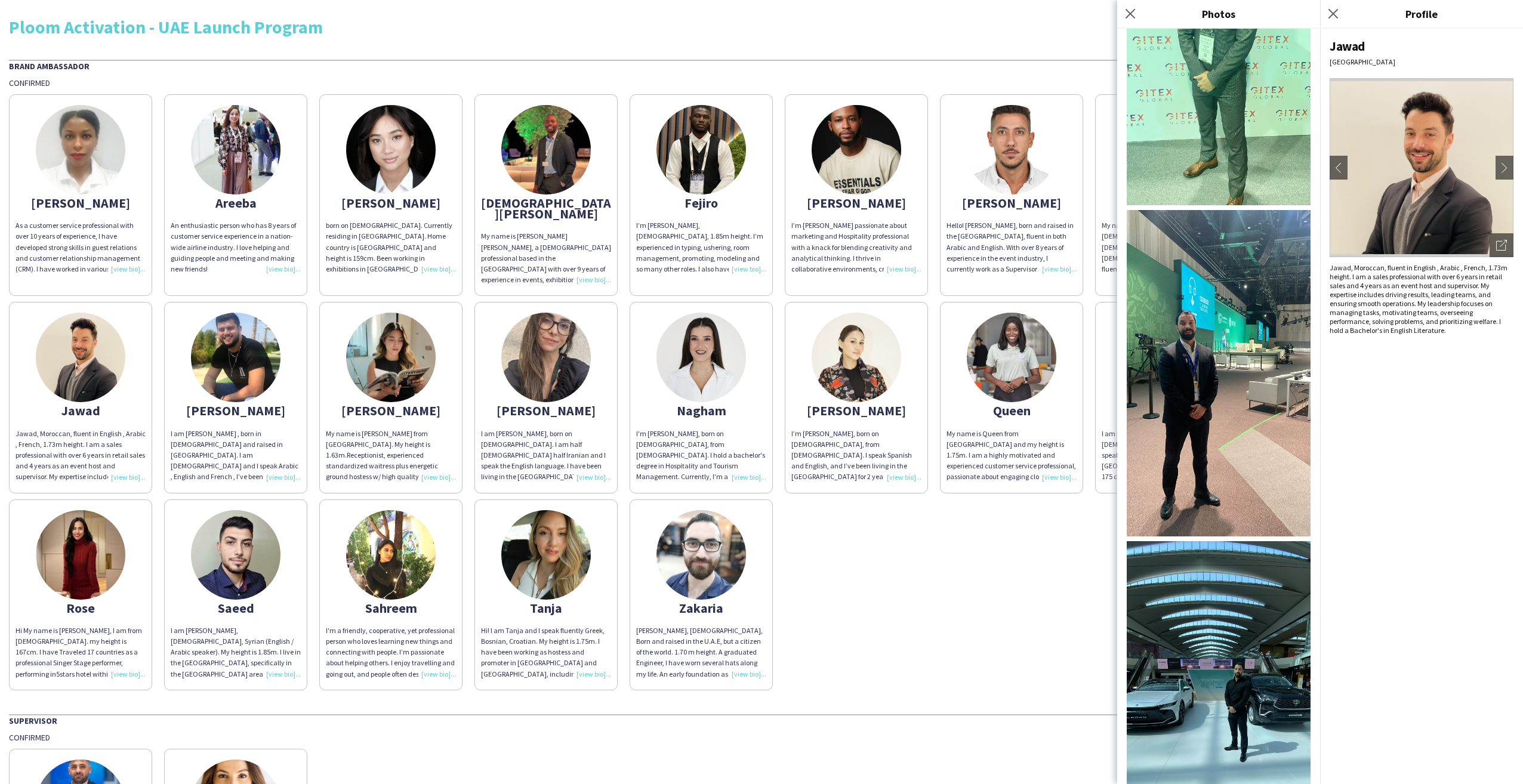
click at [1079, 561] on div "[PERSON_NAME] As a customer service professional with over 10 years of experien…" at bounding box center [761, 389] width 1505 height 602
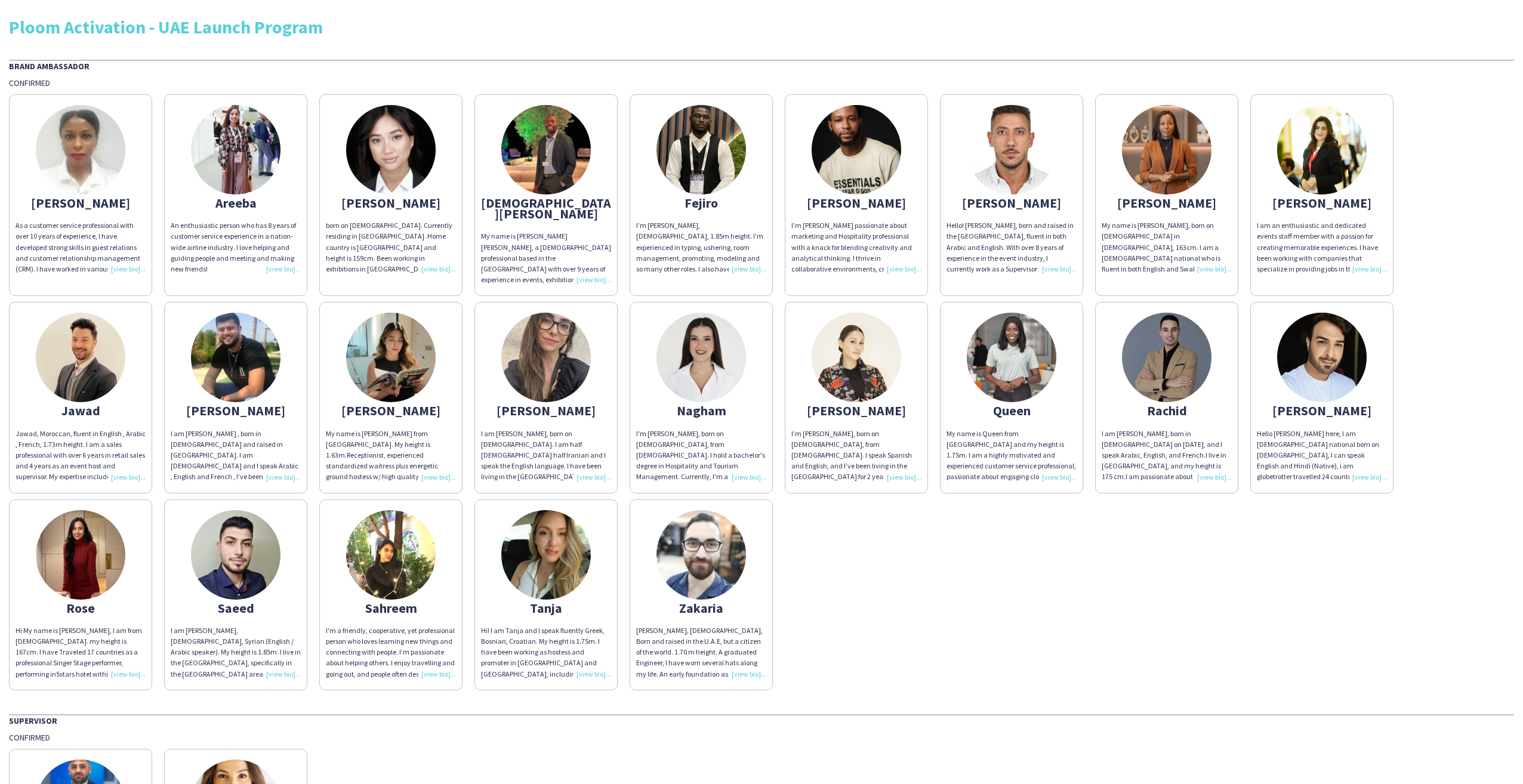
click at [714, 349] on img at bounding box center [701, 357] width 89 height 89
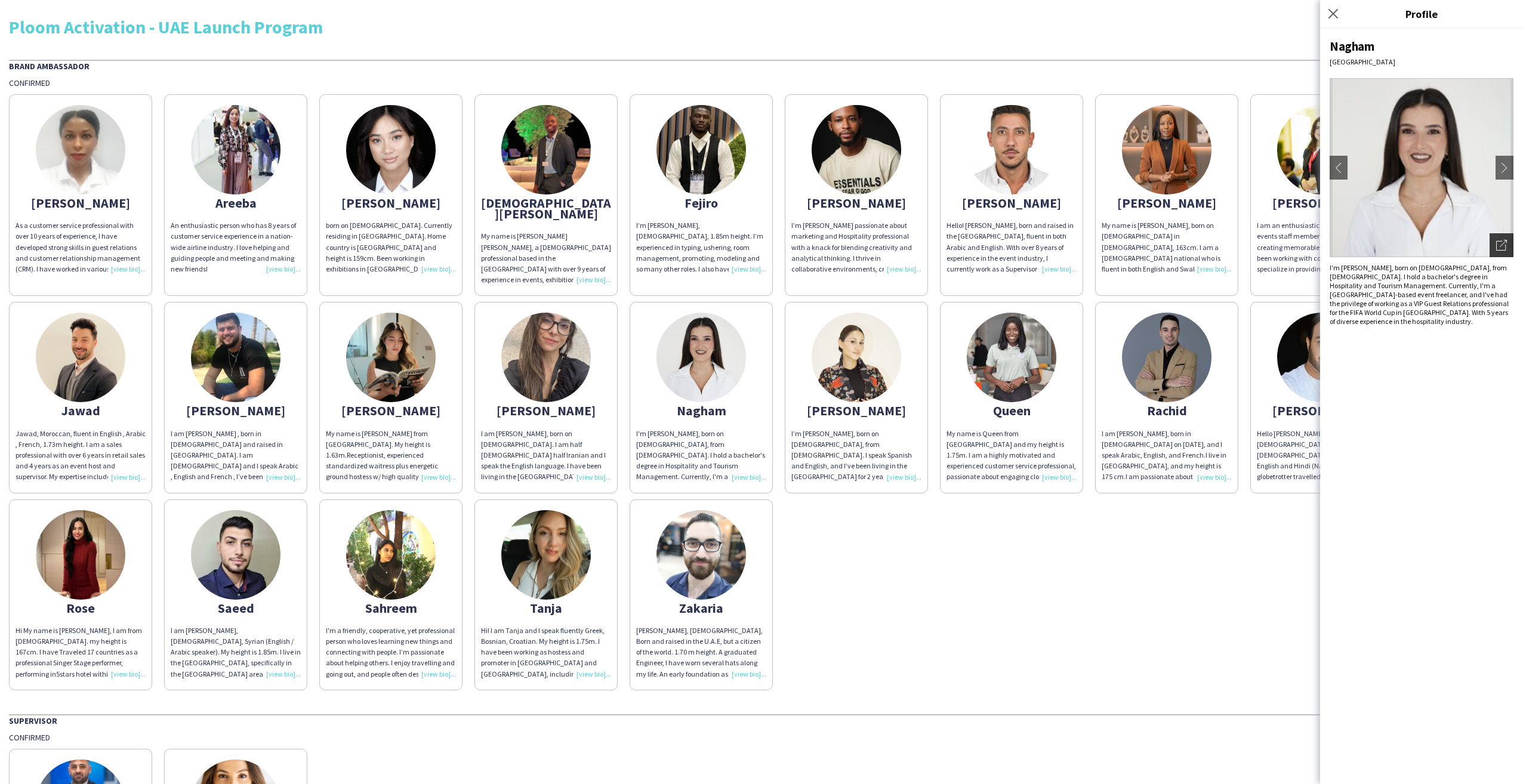
click at [1498, 242] on icon "Open photos pop-in" at bounding box center [1501, 245] width 11 height 11
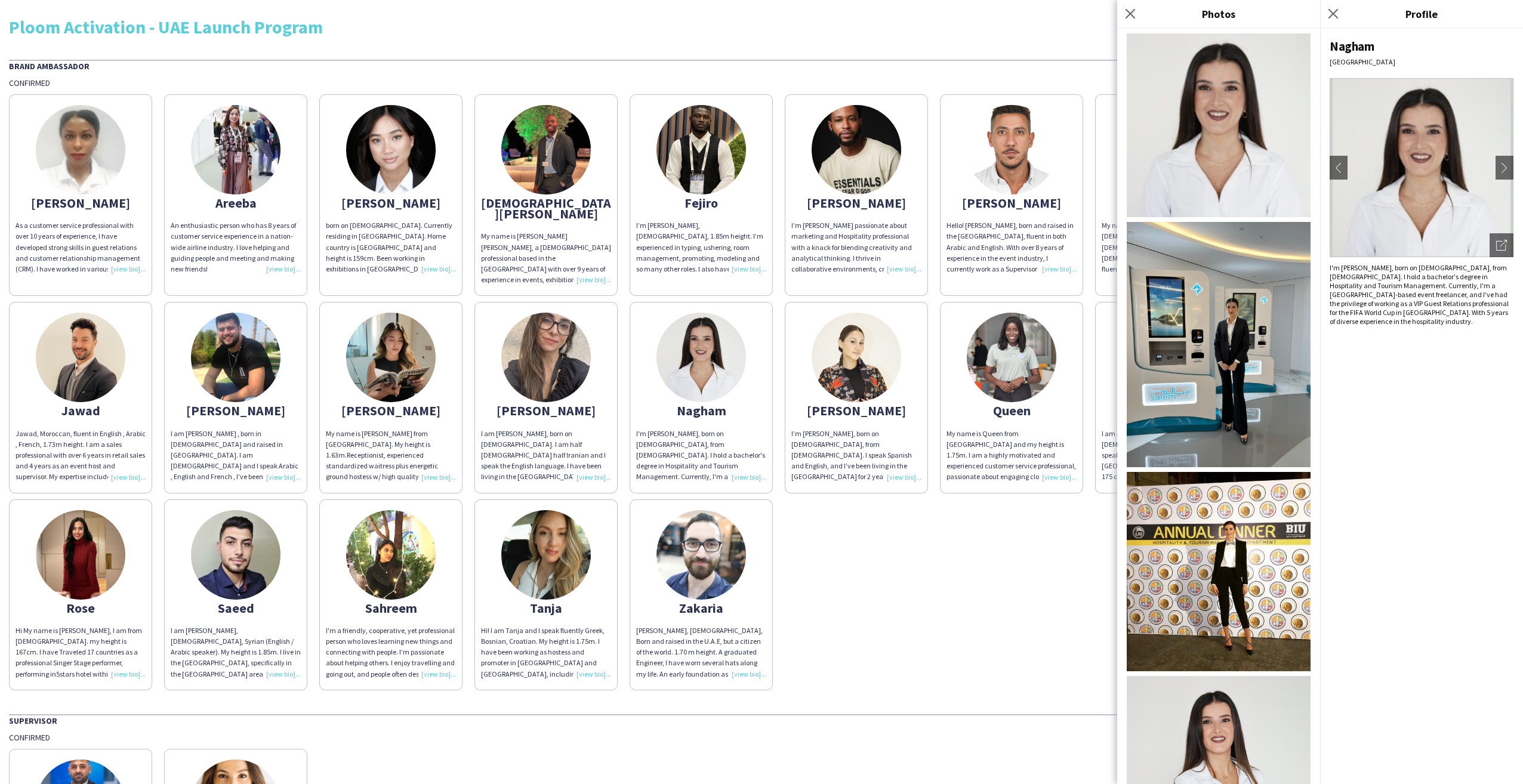
click at [1205, 300] on img at bounding box center [1219, 345] width 184 height 245
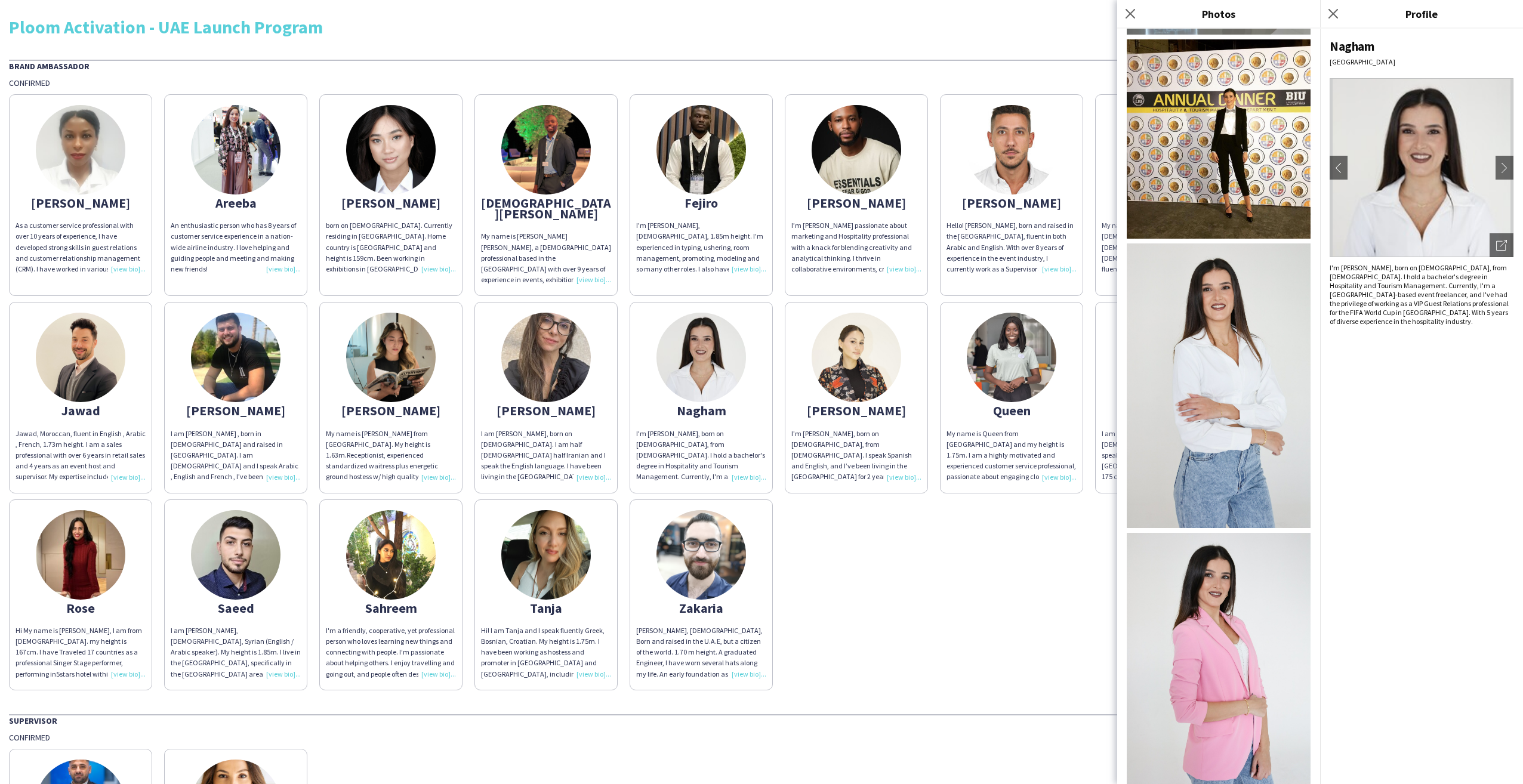
scroll to position [716, 0]
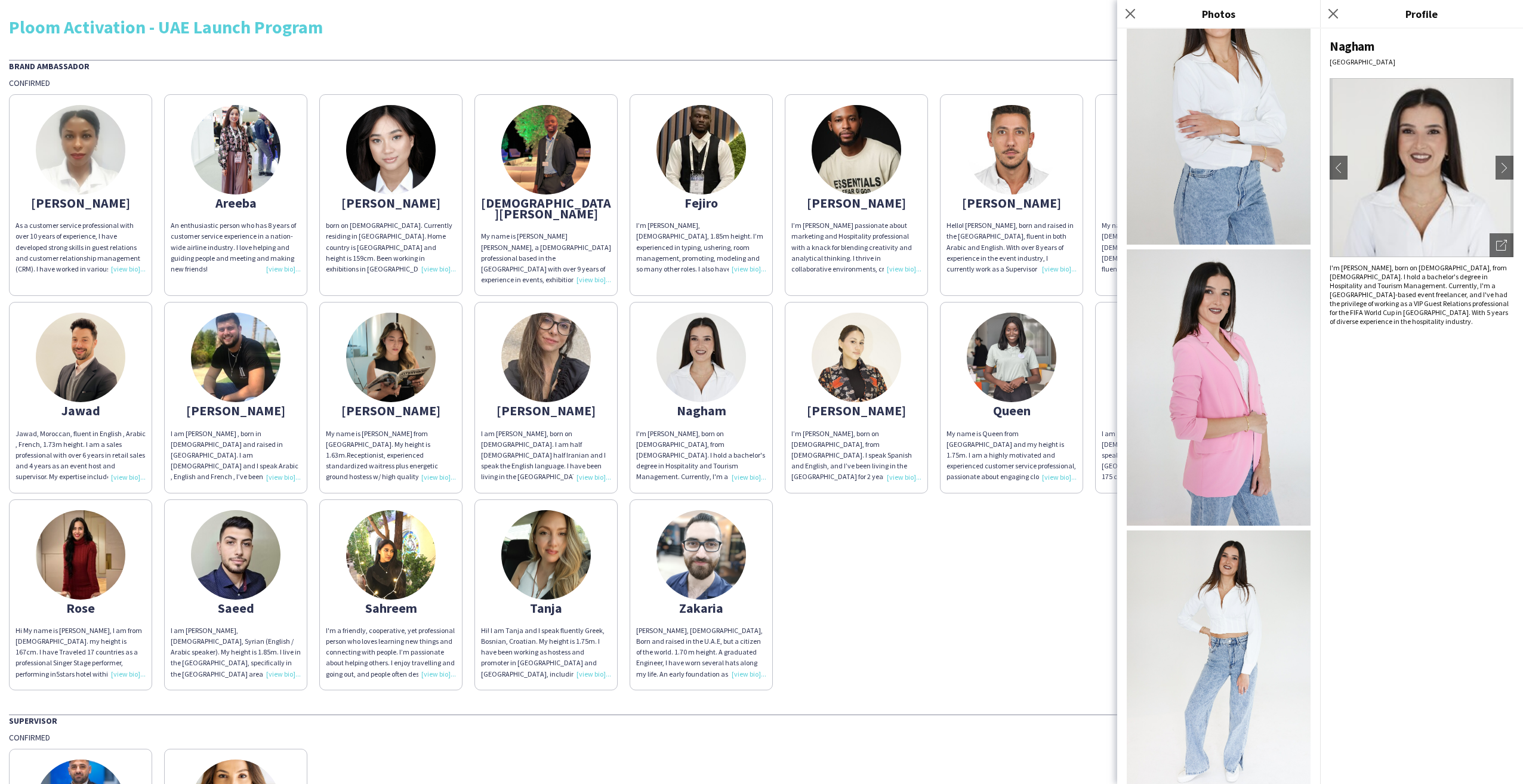
click at [1223, 307] on img at bounding box center [1219, 388] width 184 height 277
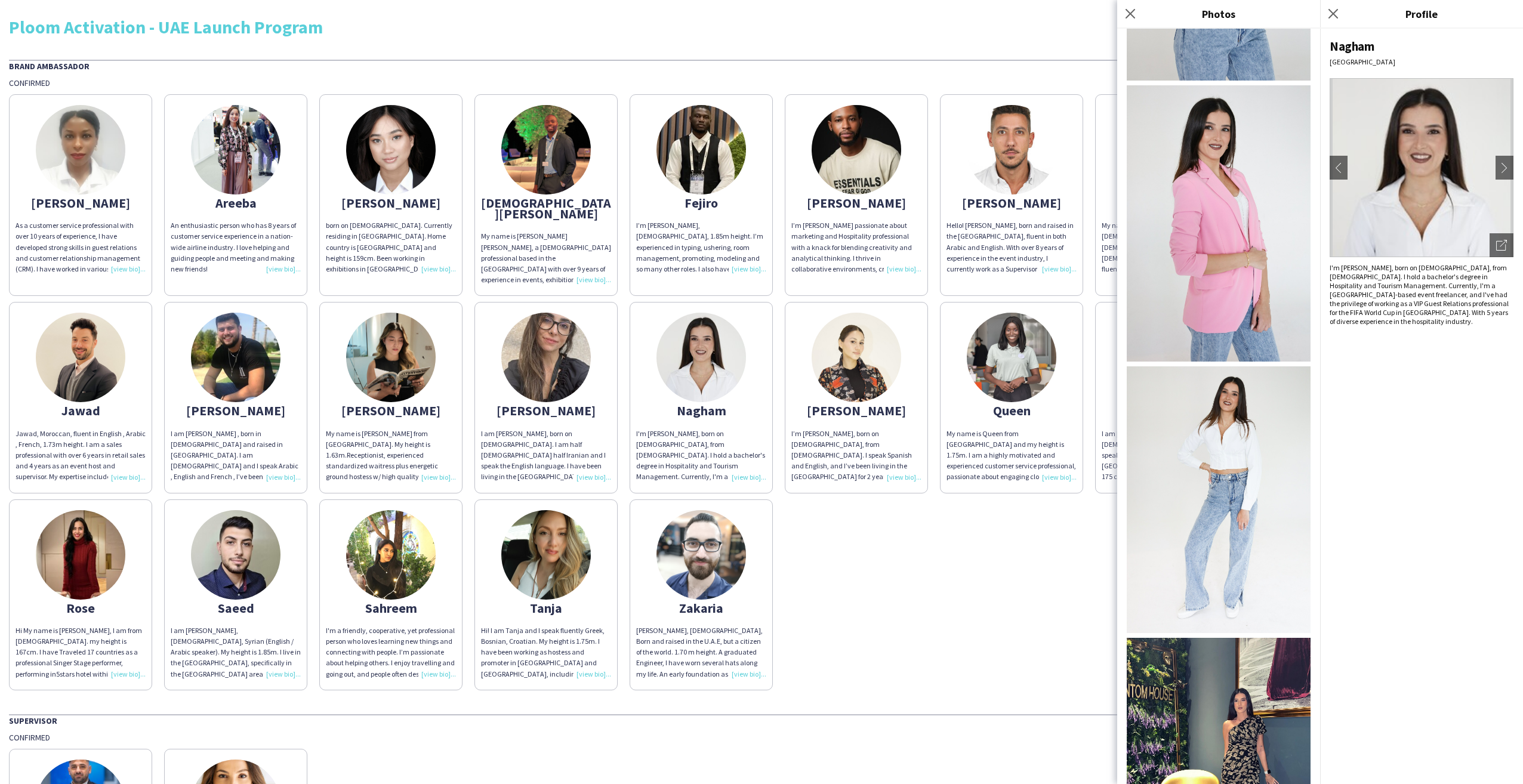
scroll to position [882, 0]
click at [1238, 639] on img at bounding box center [1219, 751] width 184 height 230
click at [1131, 13] on icon at bounding box center [1130, 13] width 11 height 11
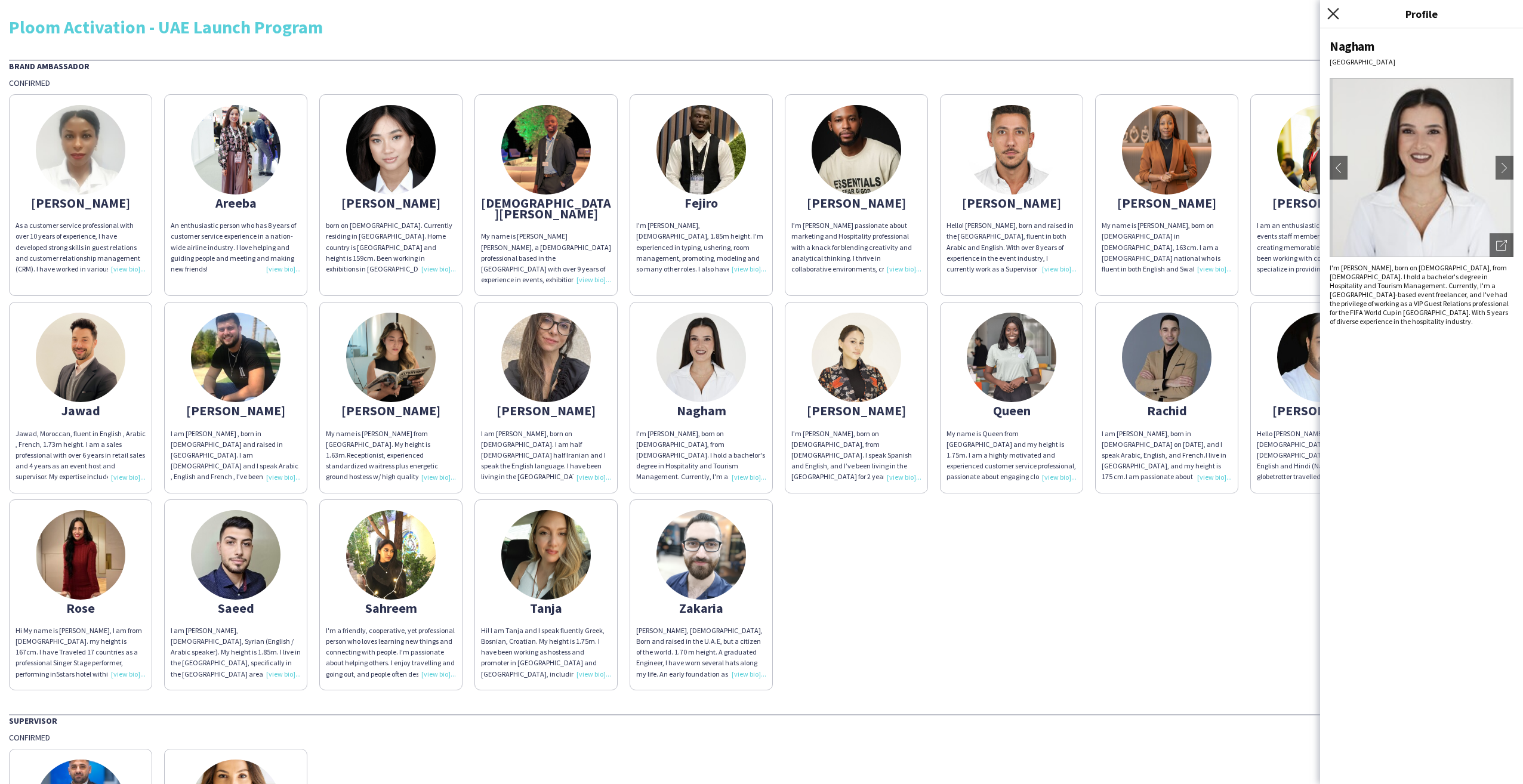
click at [1329, 9] on icon at bounding box center [1333, 13] width 11 height 11
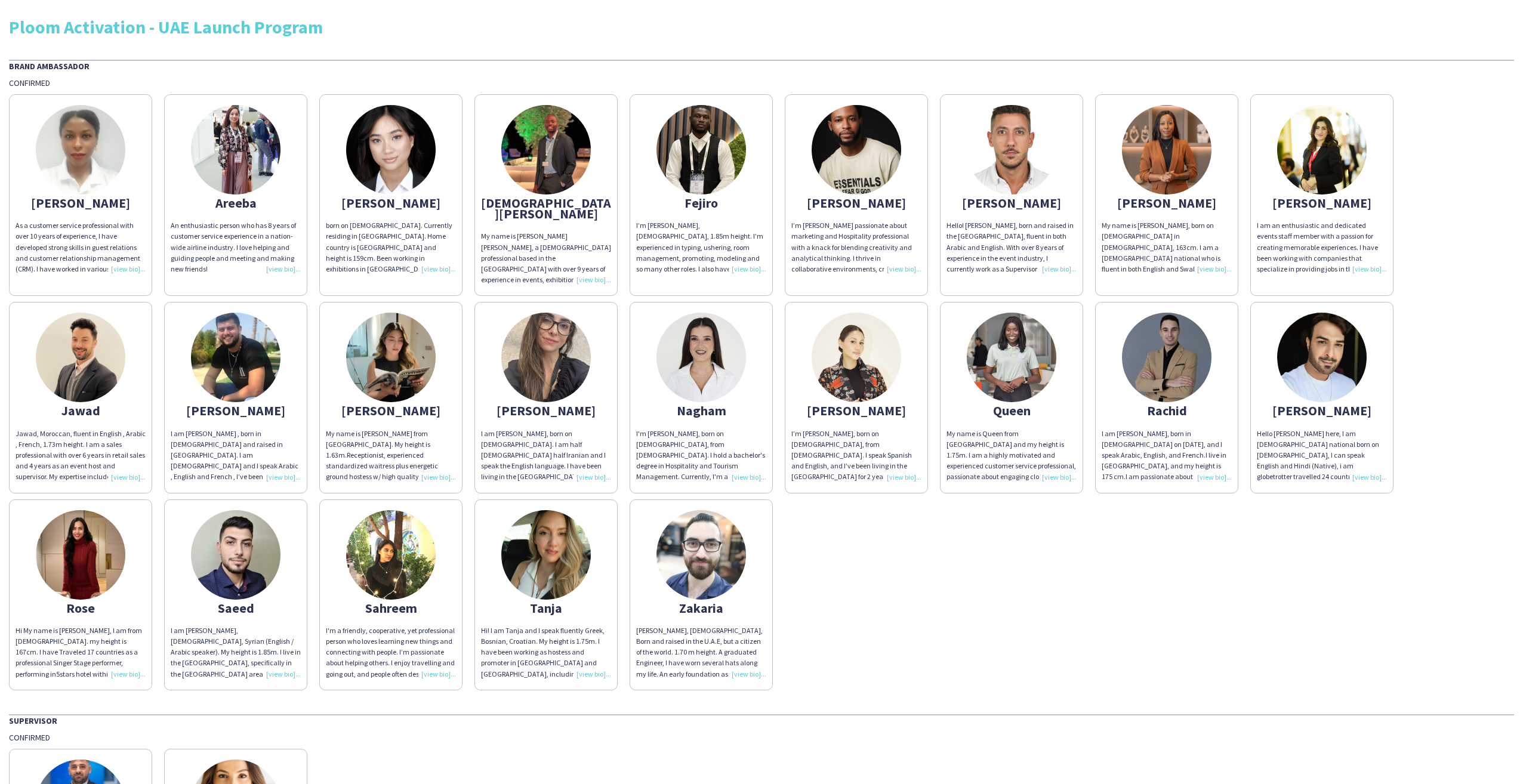
drag, startPoint x: 394, startPoint y: 529, endPoint x: 424, endPoint y: 506, distance: 37.8
click at [394, 529] on img at bounding box center [390, 554] width 89 height 89
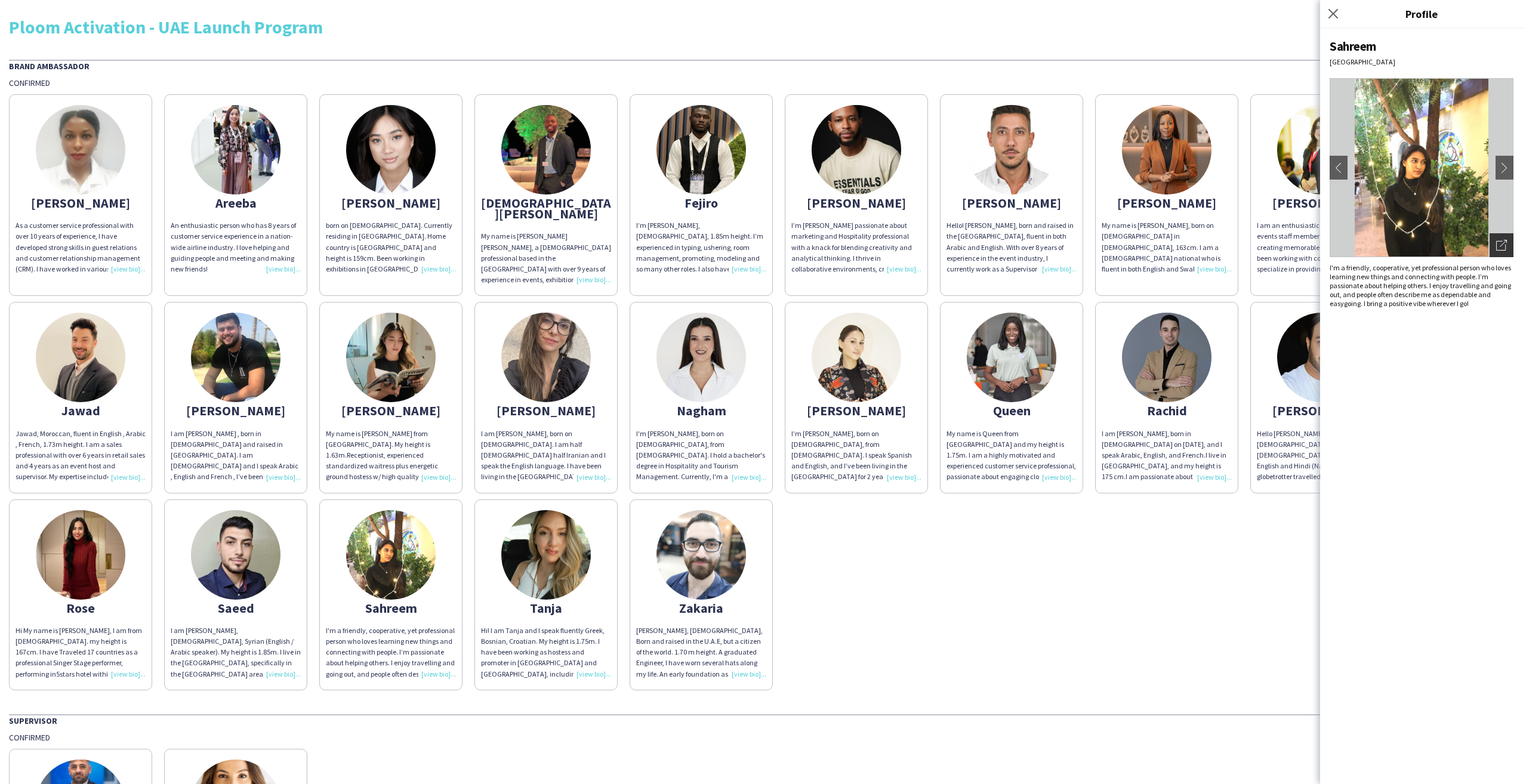
click at [1510, 247] on div "Open photos pop-in" at bounding box center [1502, 245] width 24 height 24
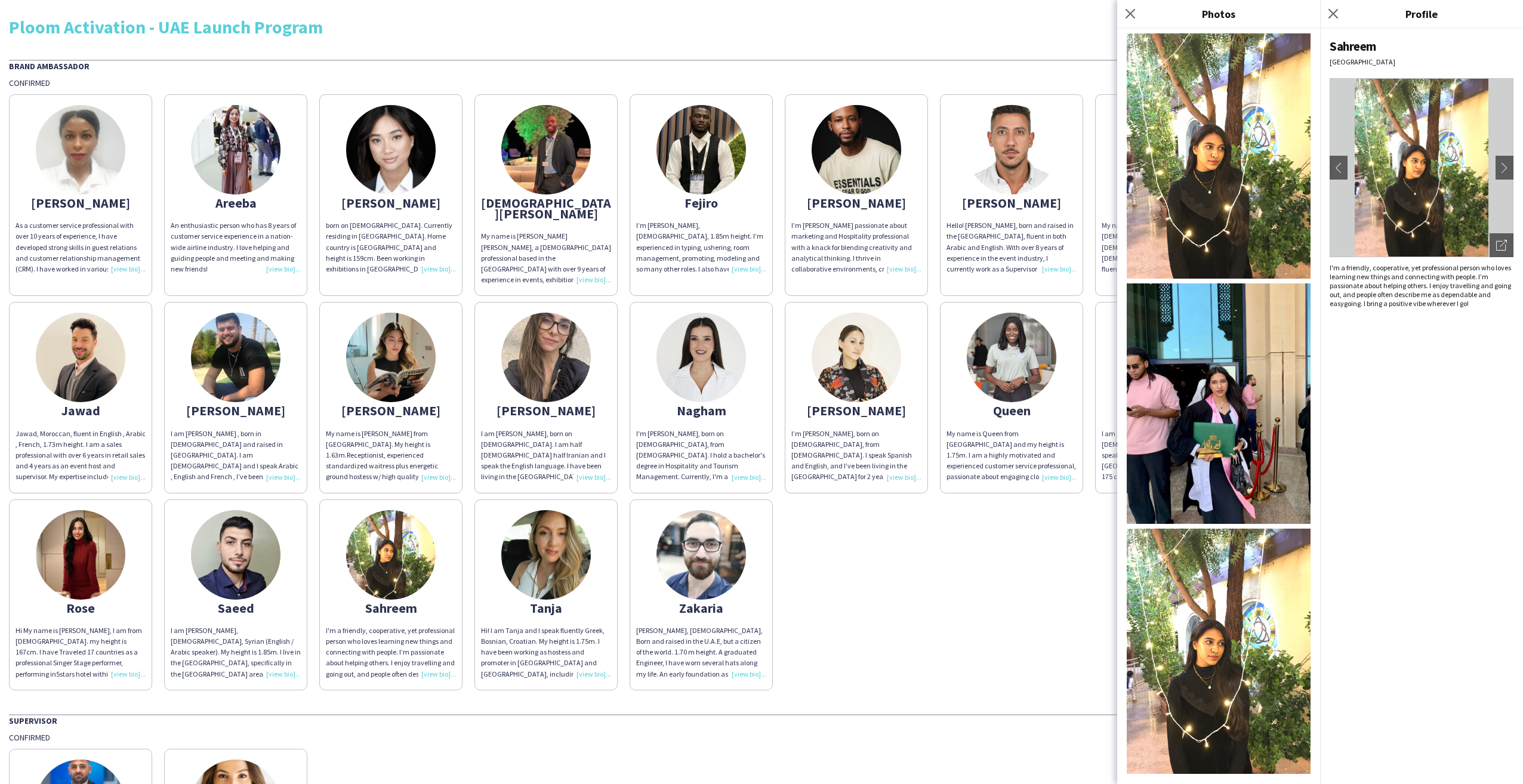
click at [1236, 161] on img at bounding box center [1219, 156] width 184 height 245
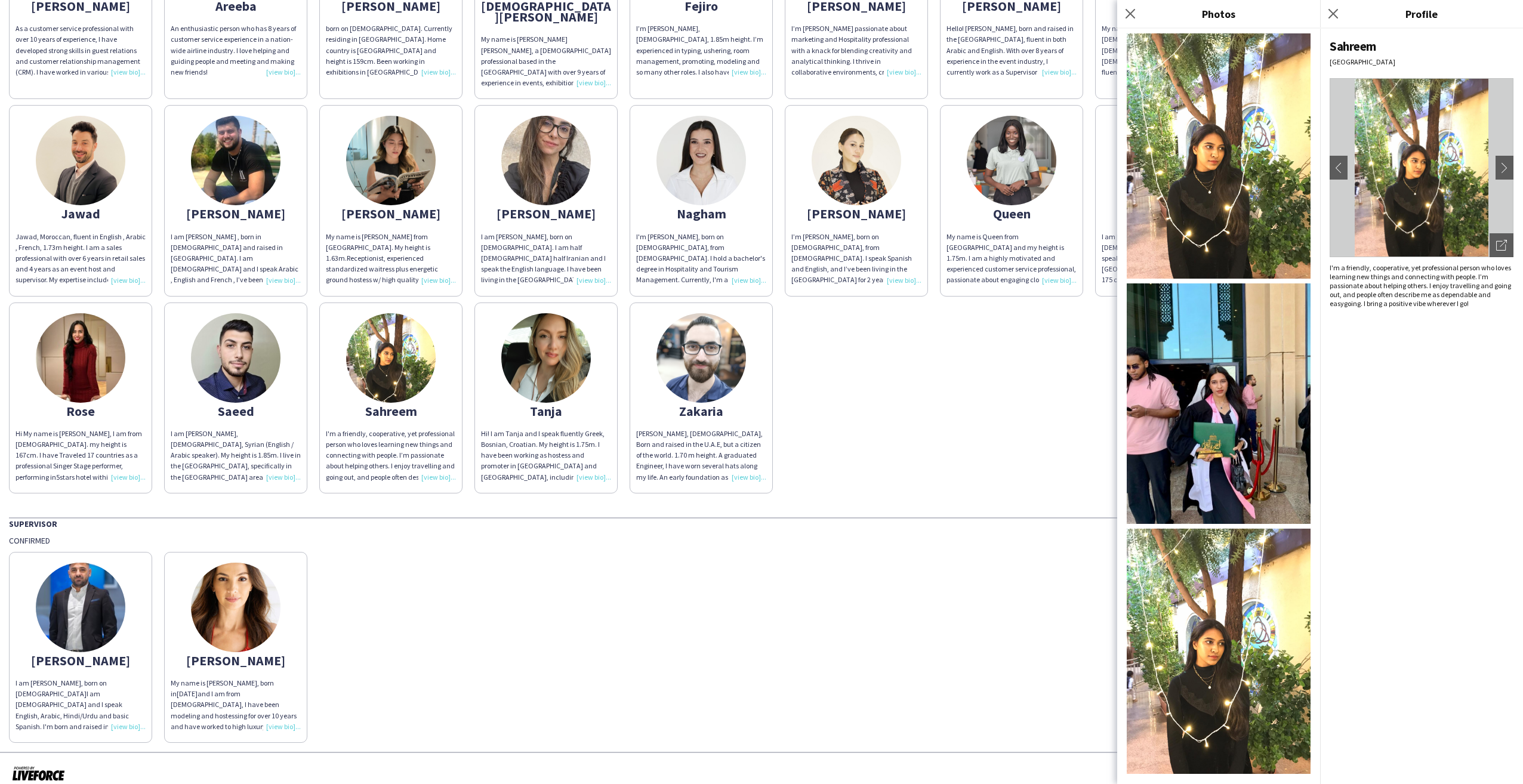
scroll to position [198, 0]
click at [1275, 434] on img at bounding box center [1219, 404] width 184 height 240
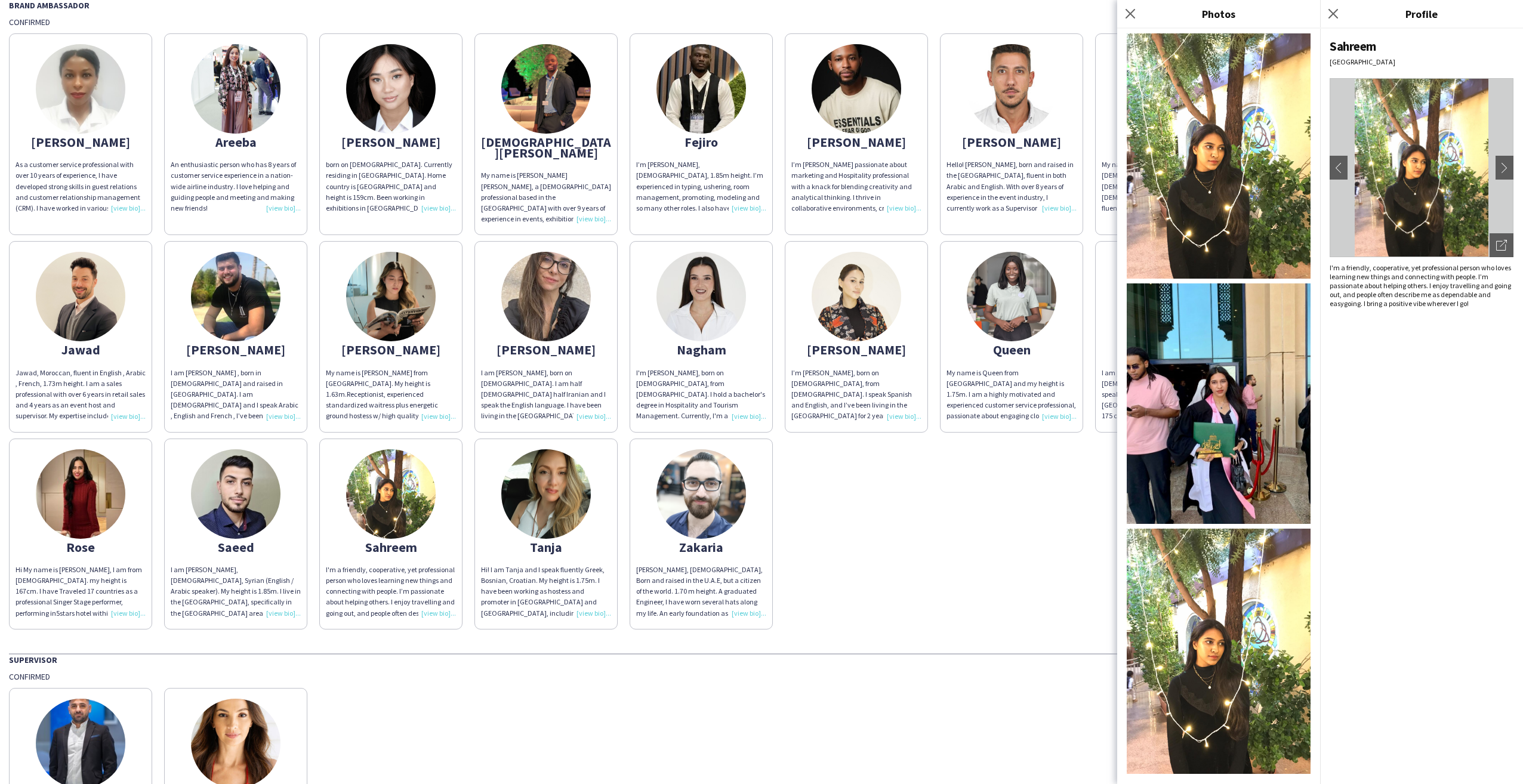
scroll to position [59, 0]
click at [70, 494] on img at bounding box center [80, 495] width 89 height 89
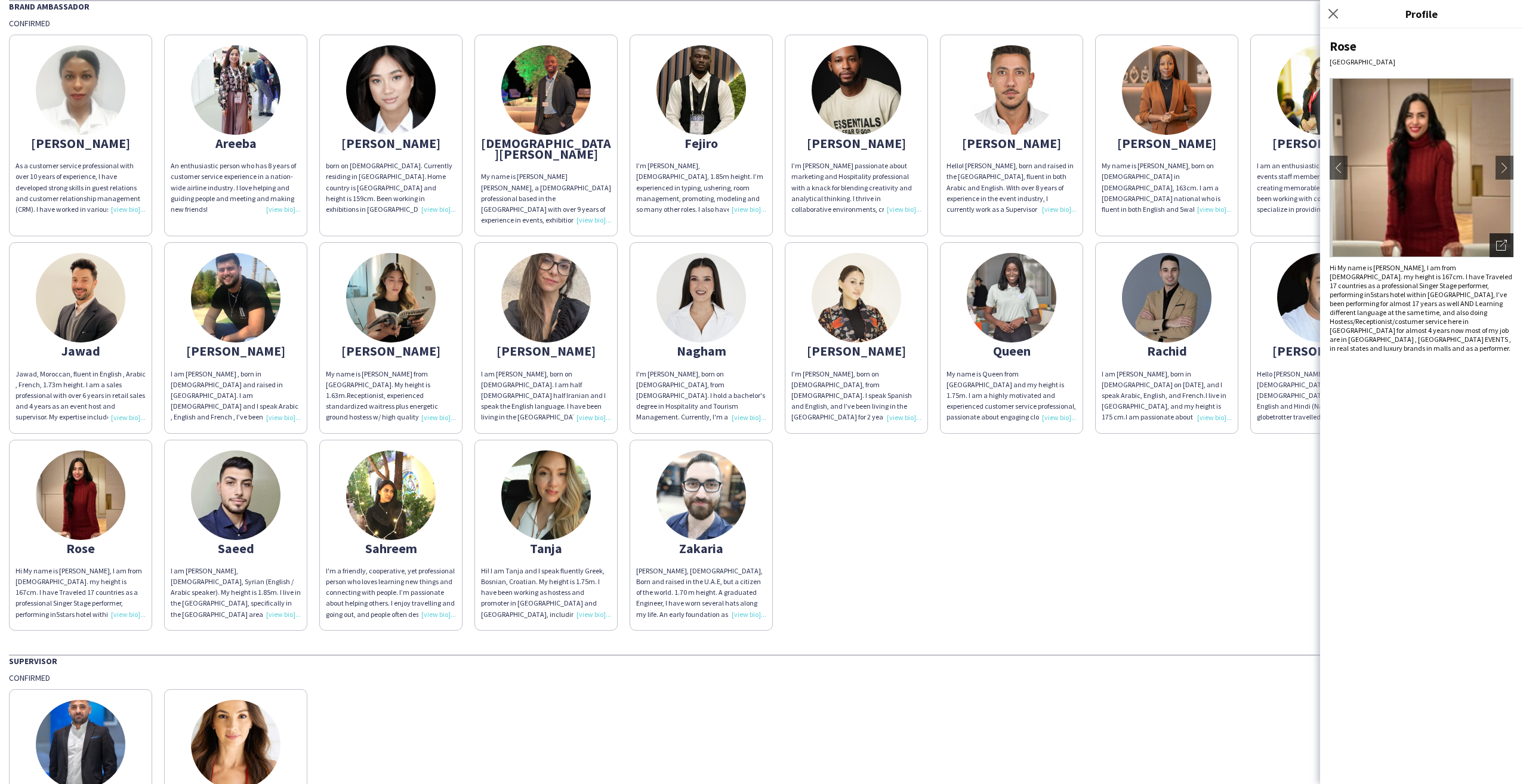
click at [1499, 243] on icon "Open photos pop-in" at bounding box center [1501, 245] width 11 height 11
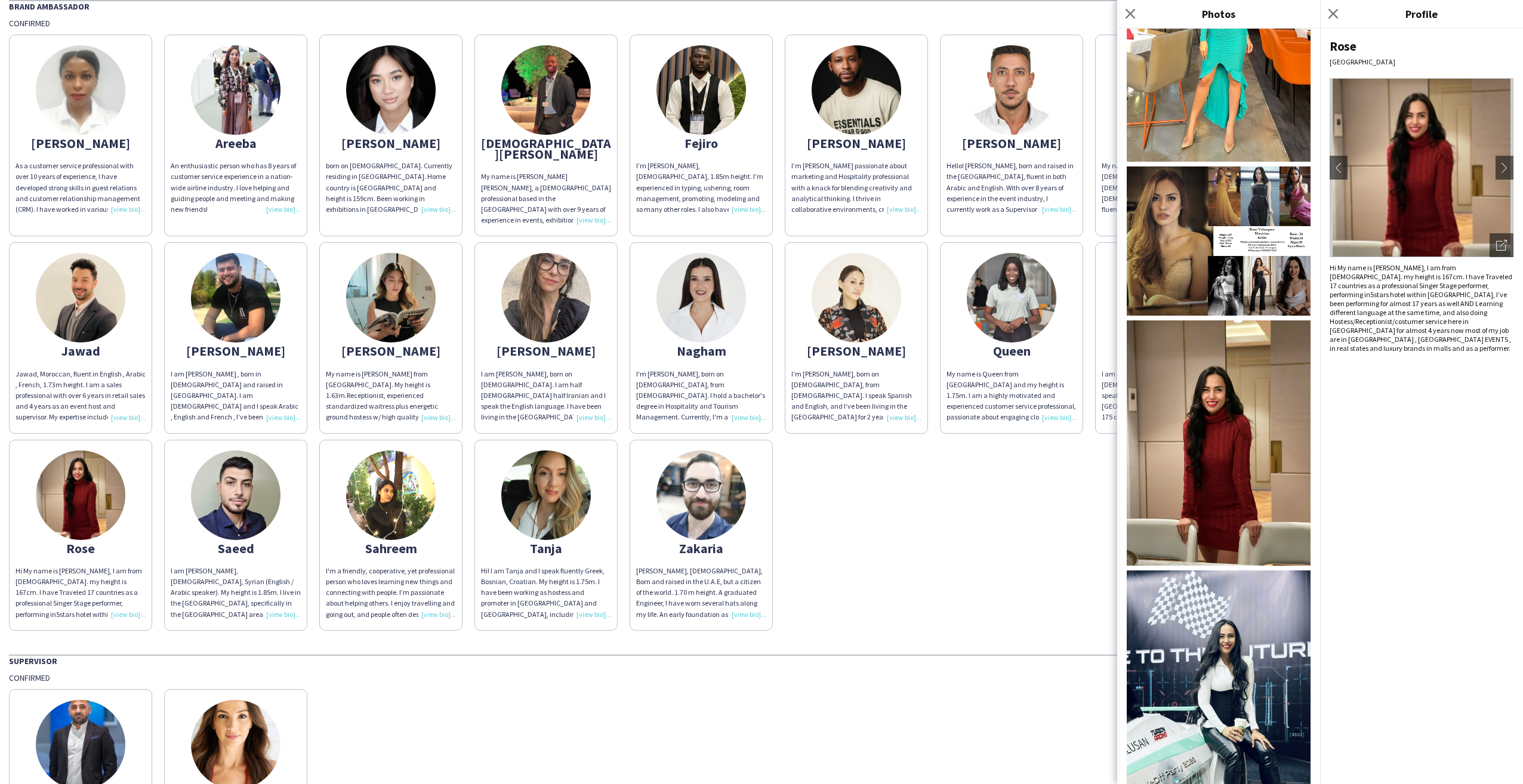
scroll to position [656, 0]
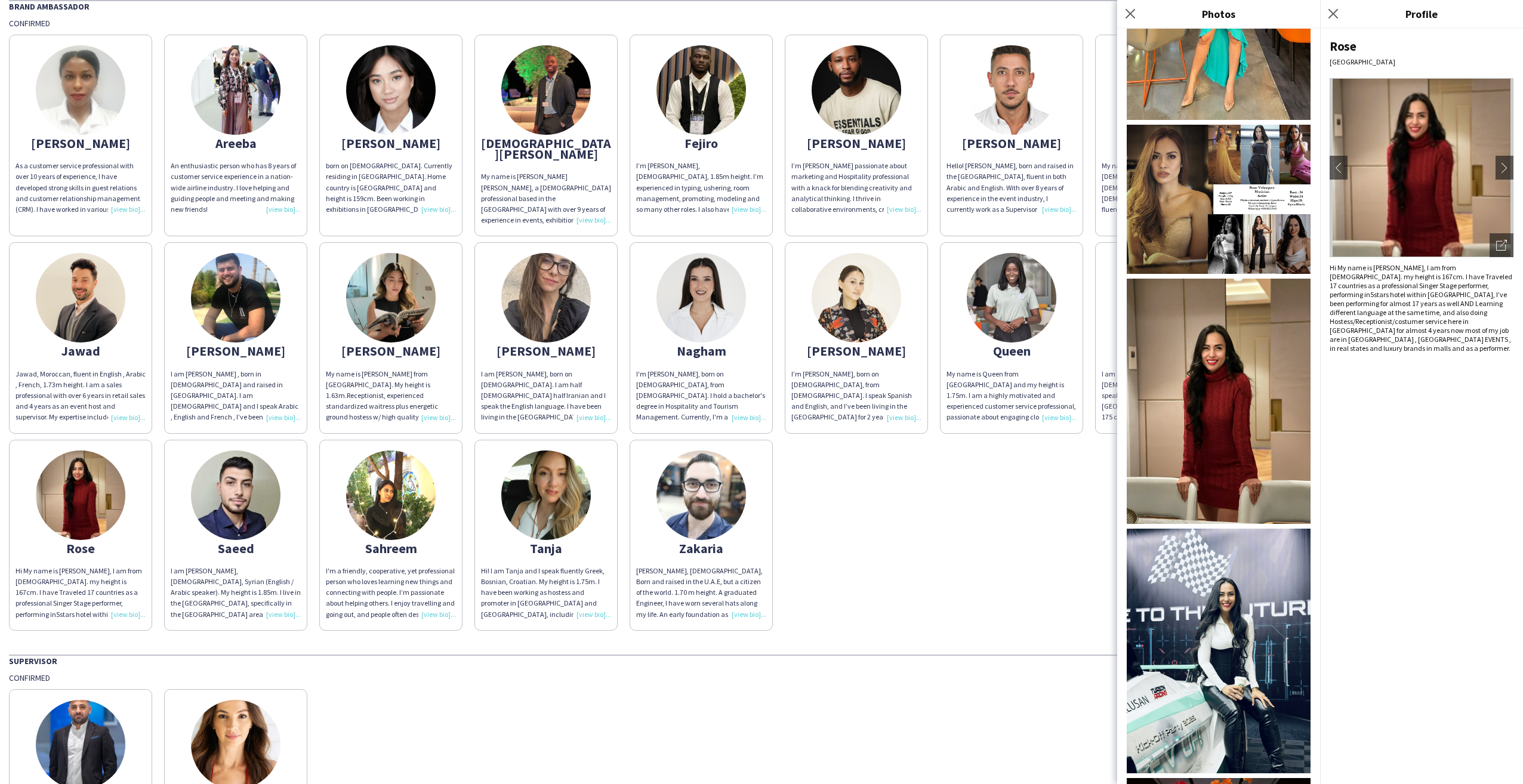
click at [1225, 312] on img at bounding box center [1219, 401] width 184 height 245
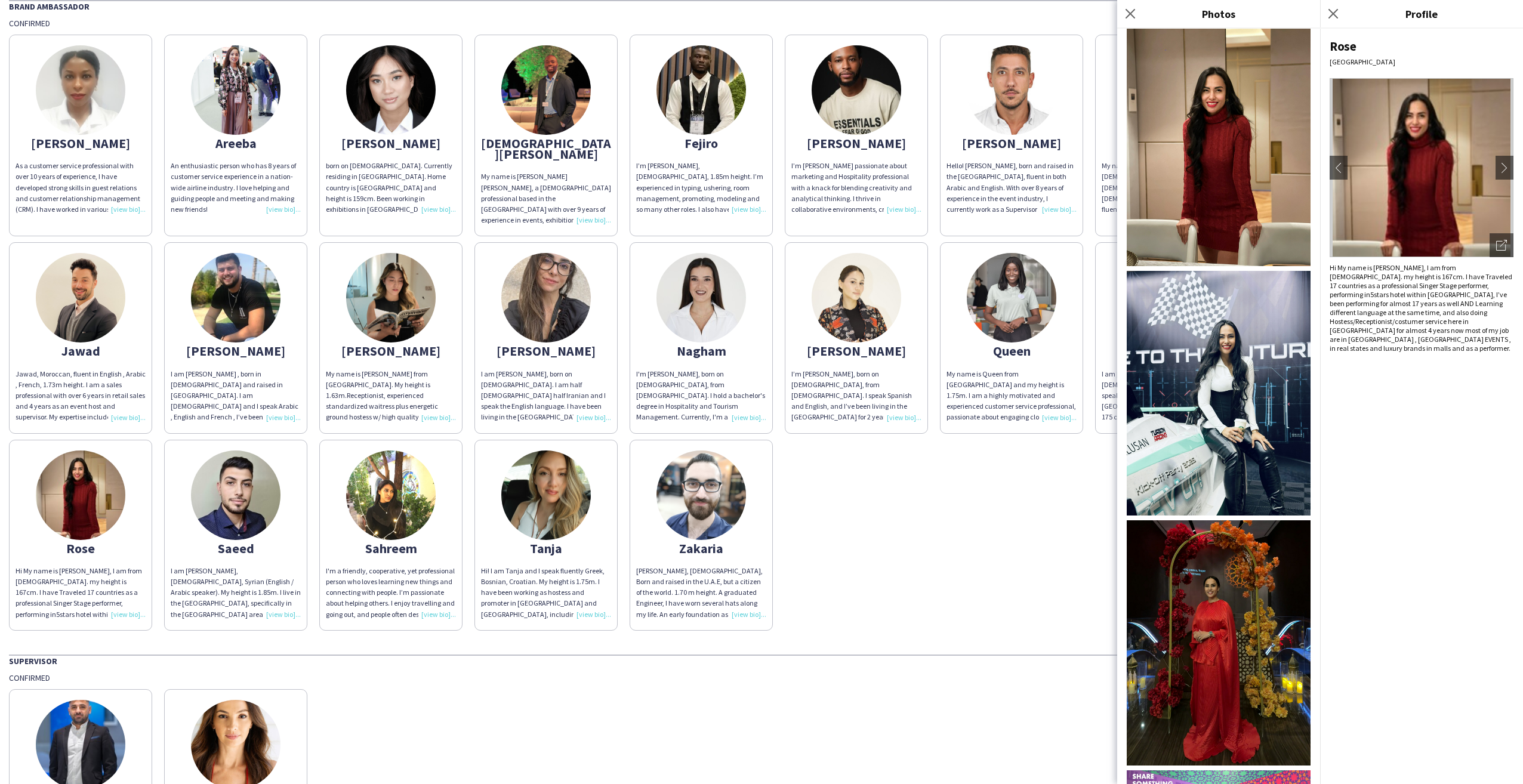
scroll to position [955, 0]
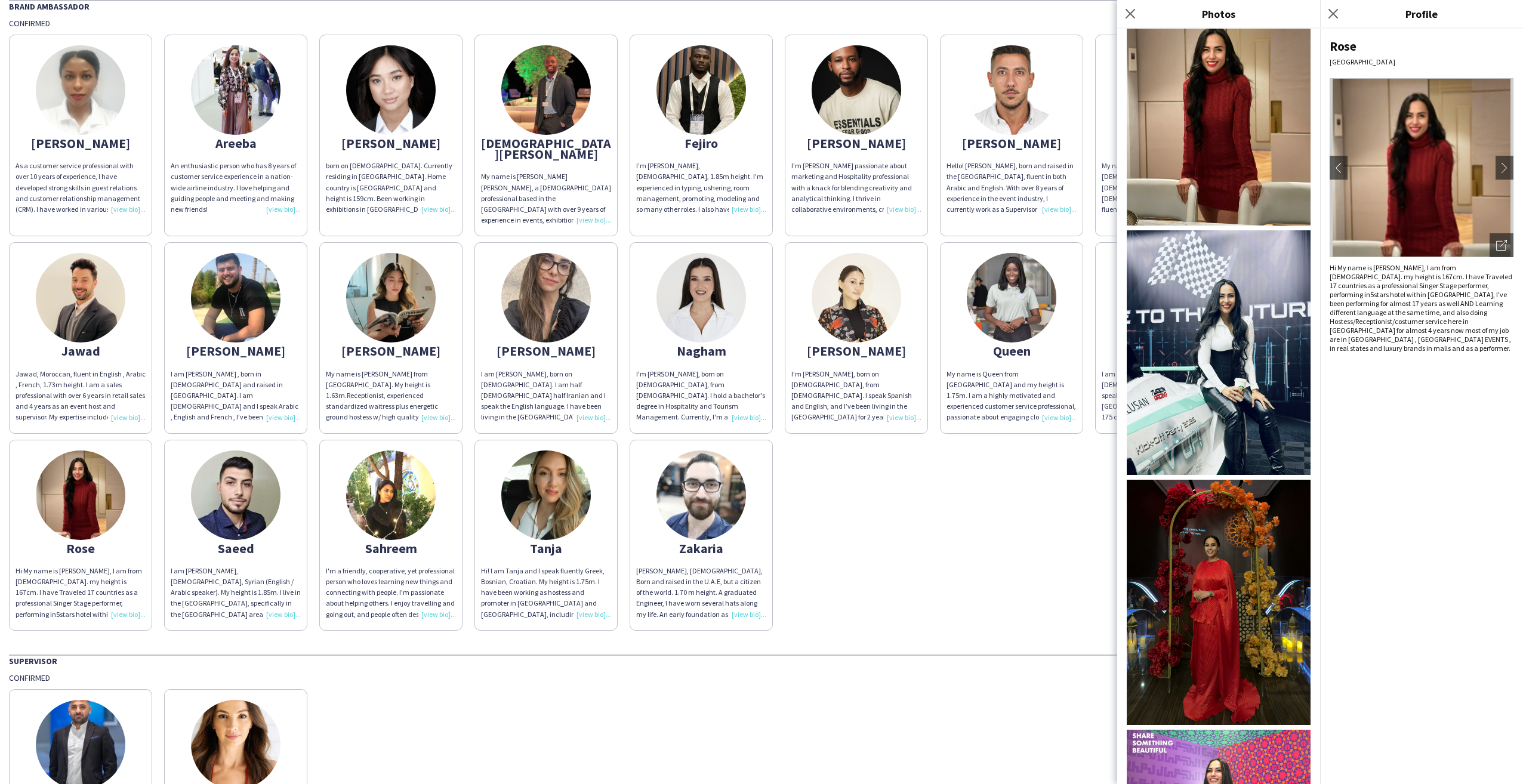
click at [1209, 263] on img at bounding box center [1219, 353] width 184 height 245
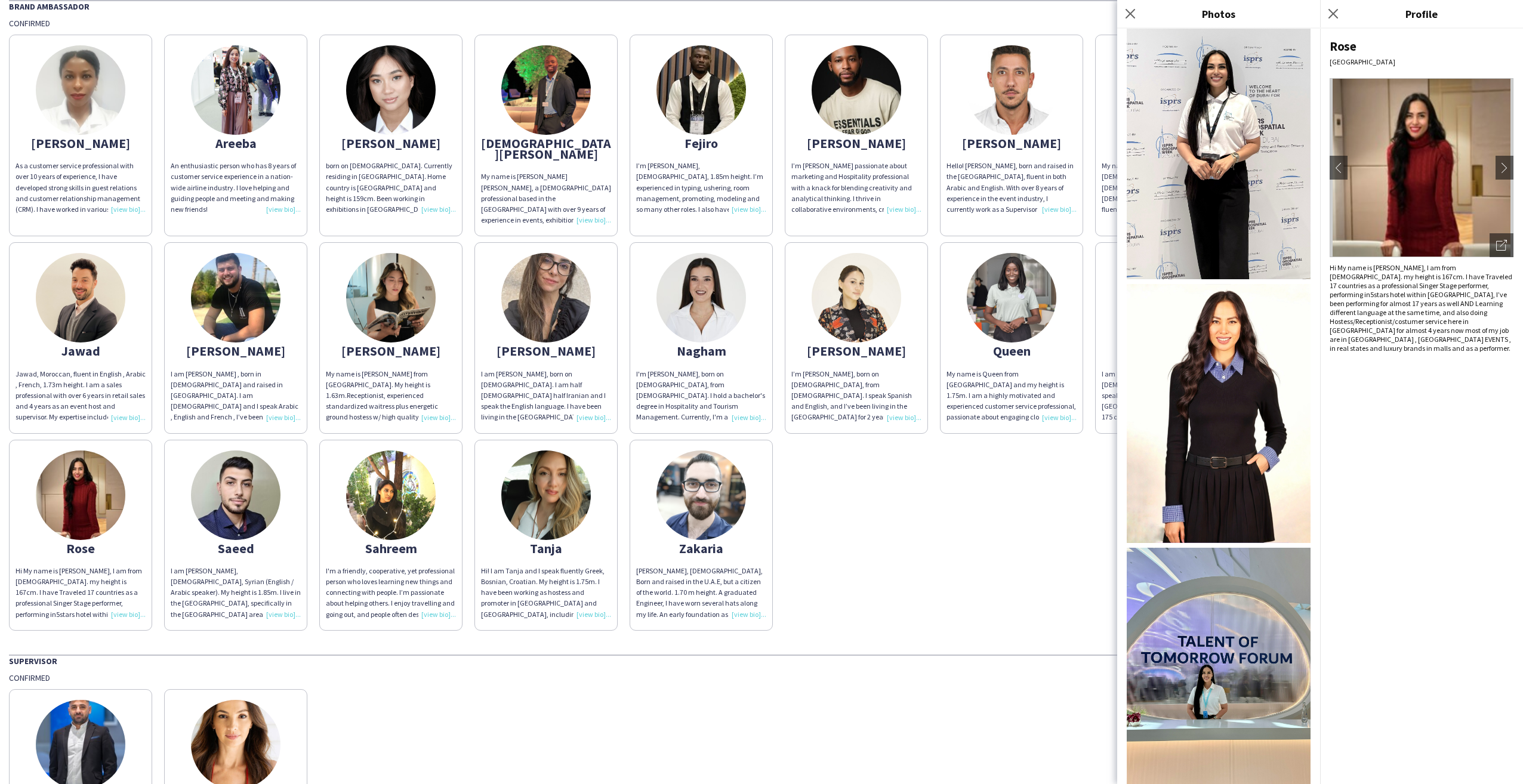
scroll to position [2625, 0]
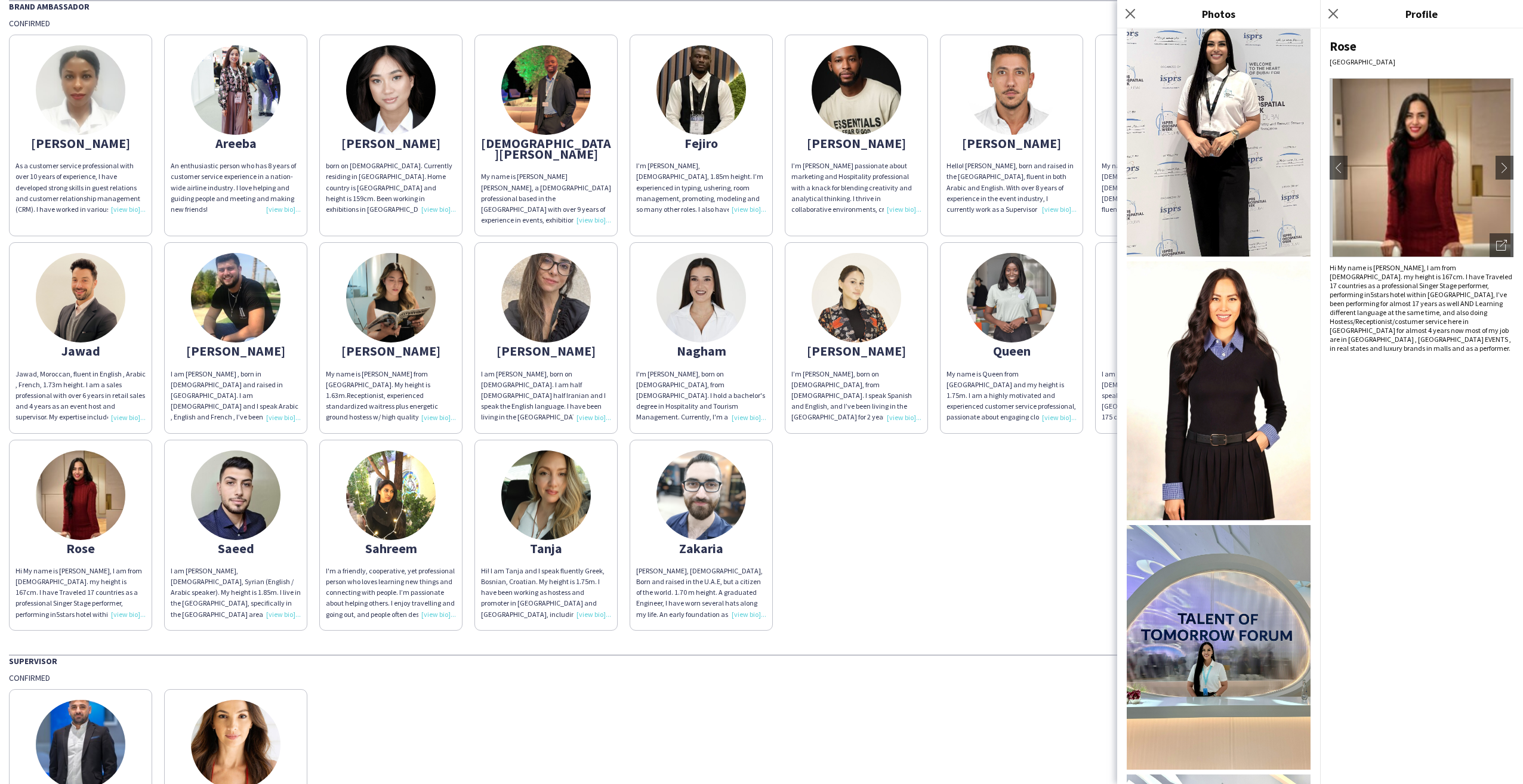
click at [1203, 262] on img at bounding box center [1219, 391] width 184 height 259
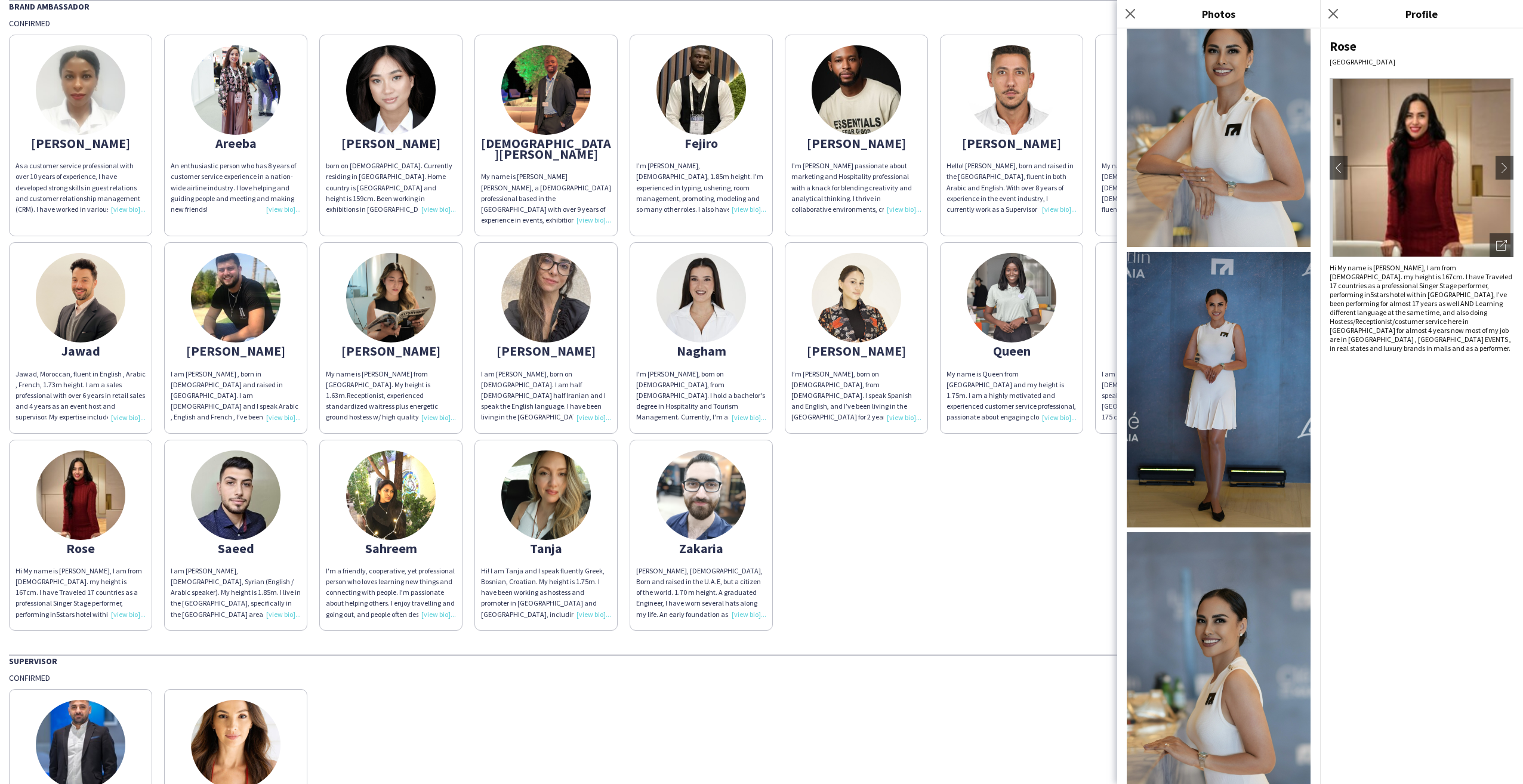
scroll to position [4388, 0]
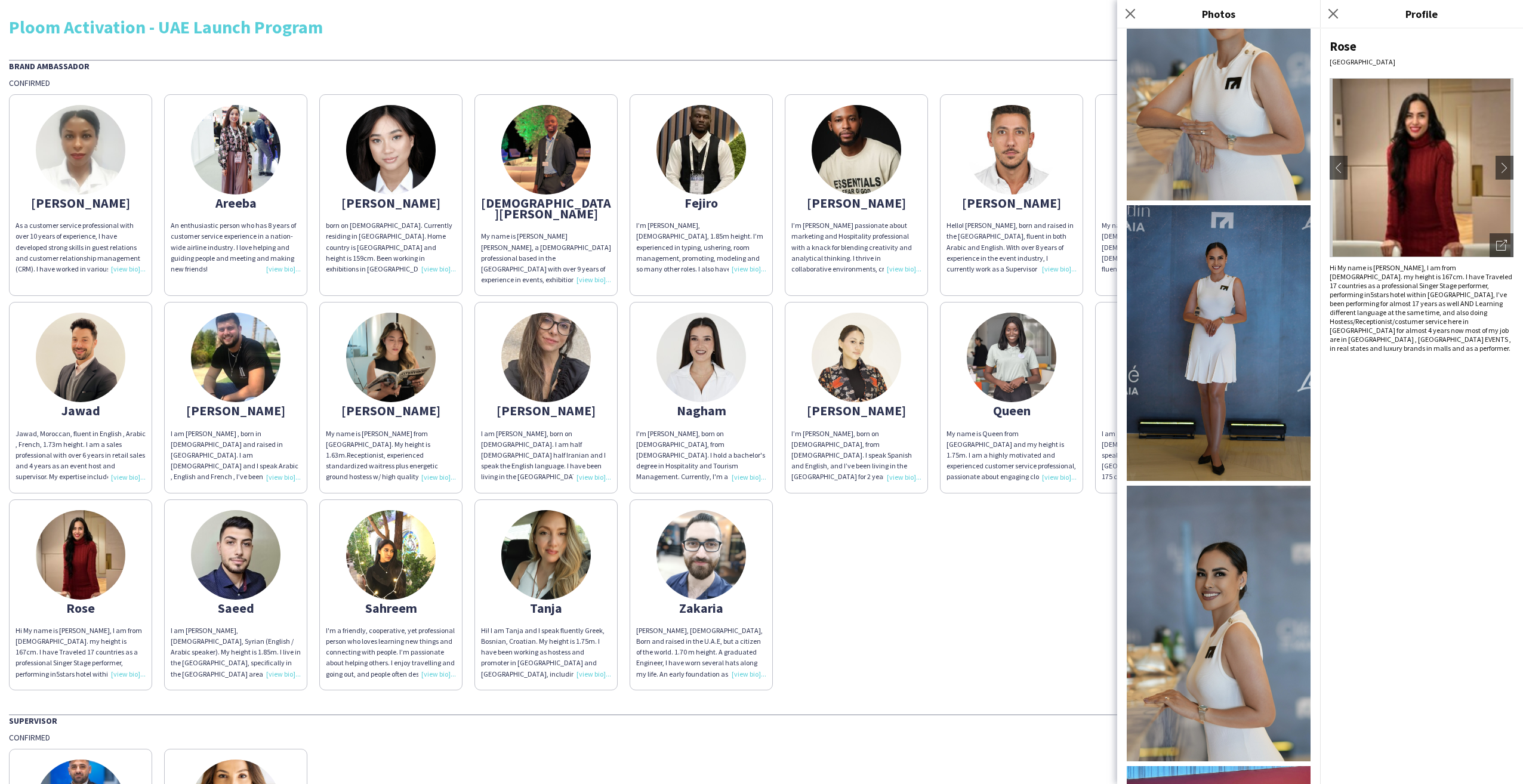
drag, startPoint x: 1337, startPoint y: 14, endPoint x: 1317, endPoint y: 15, distance: 20.0
click at [1337, 14] on icon "Close pop-in" at bounding box center [1333, 13] width 9 height 9
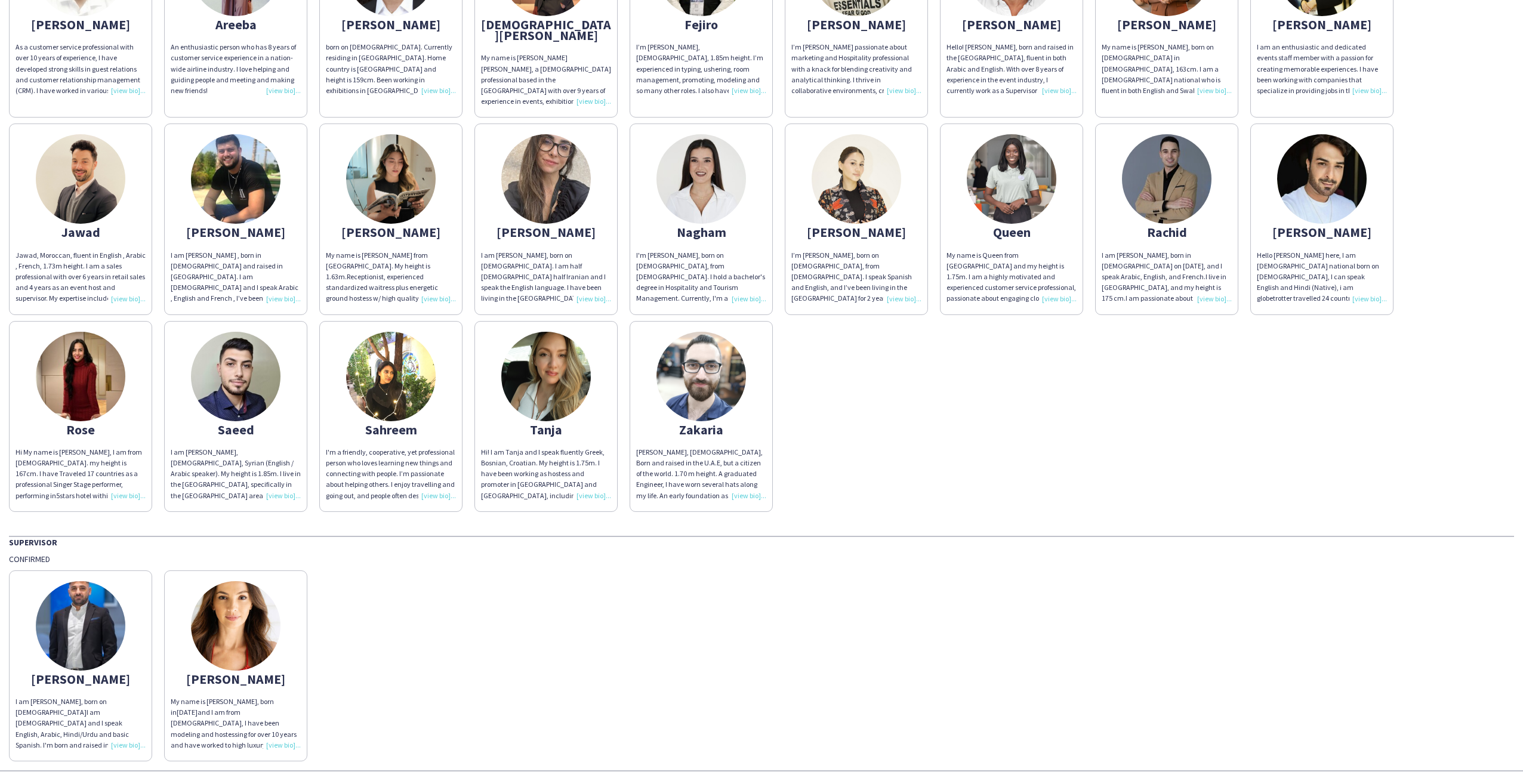
scroll to position [198, 0]
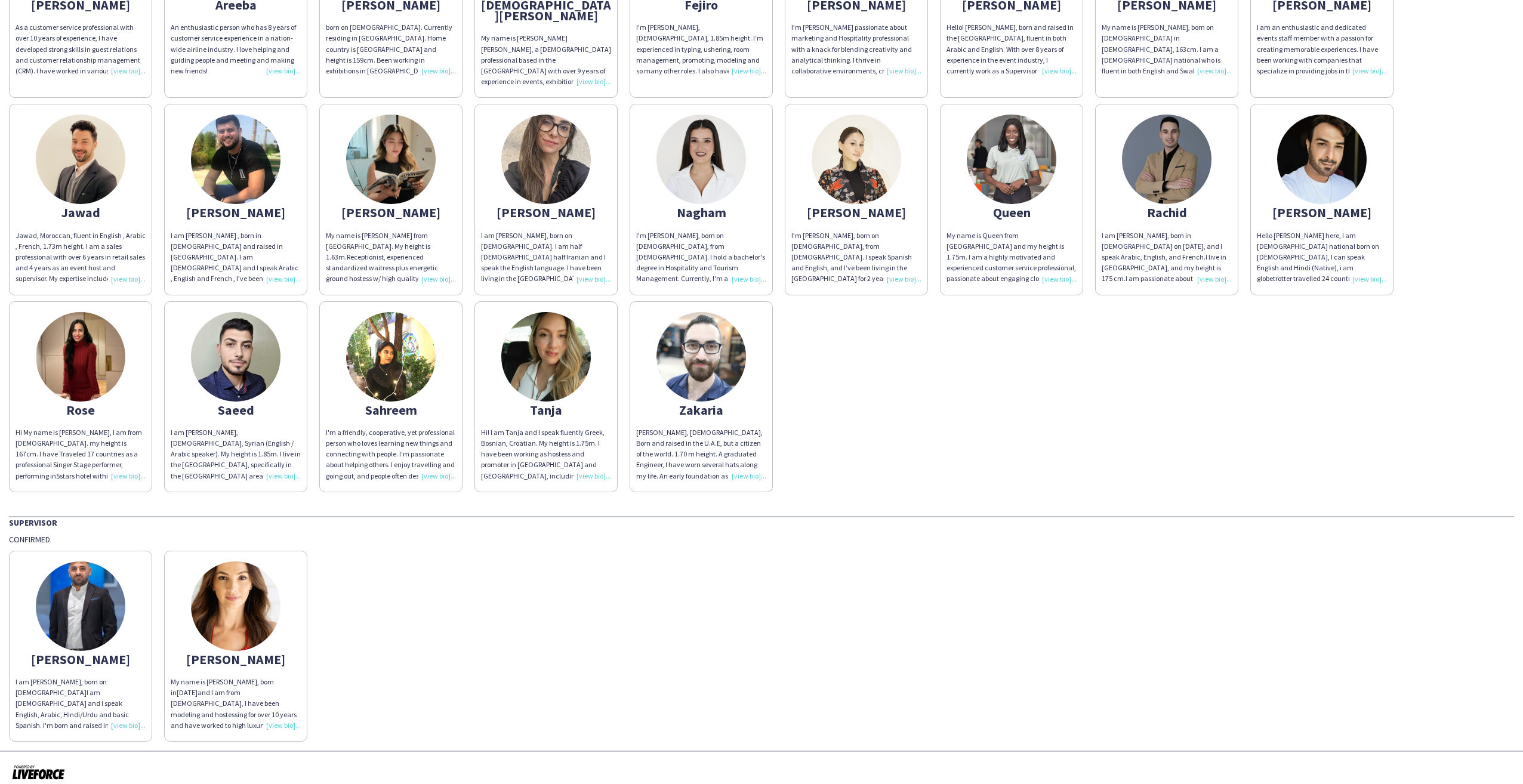
click at [77, 593] on img at bounding box center [80, 606] width 89 height 89
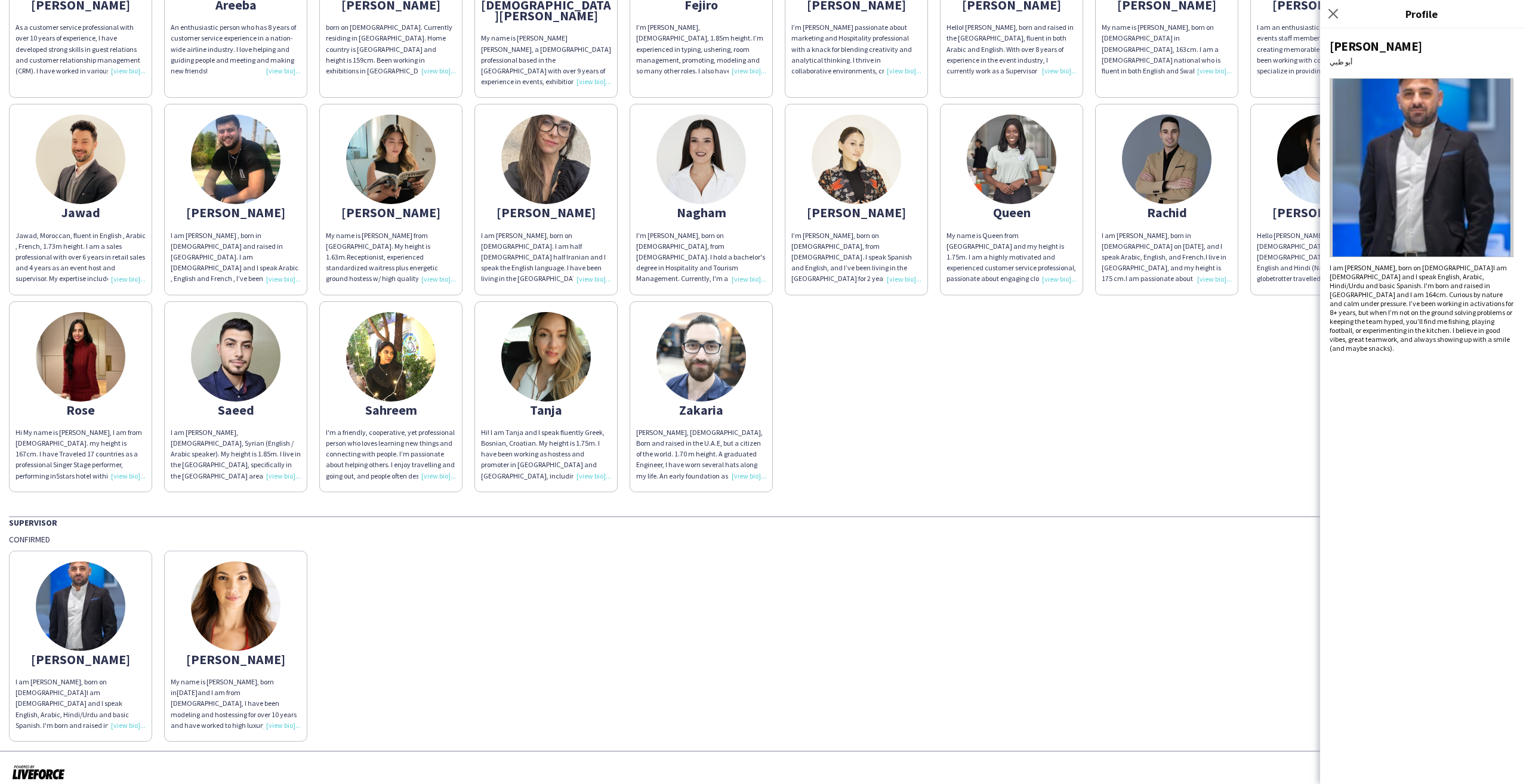
click at [1418, 163] on img at bounding box center [1422, 168] width 184 height 179
click at [1332, 11] on icon "Close pop-in" at bounding box center [1333, 13] width 11 height 11
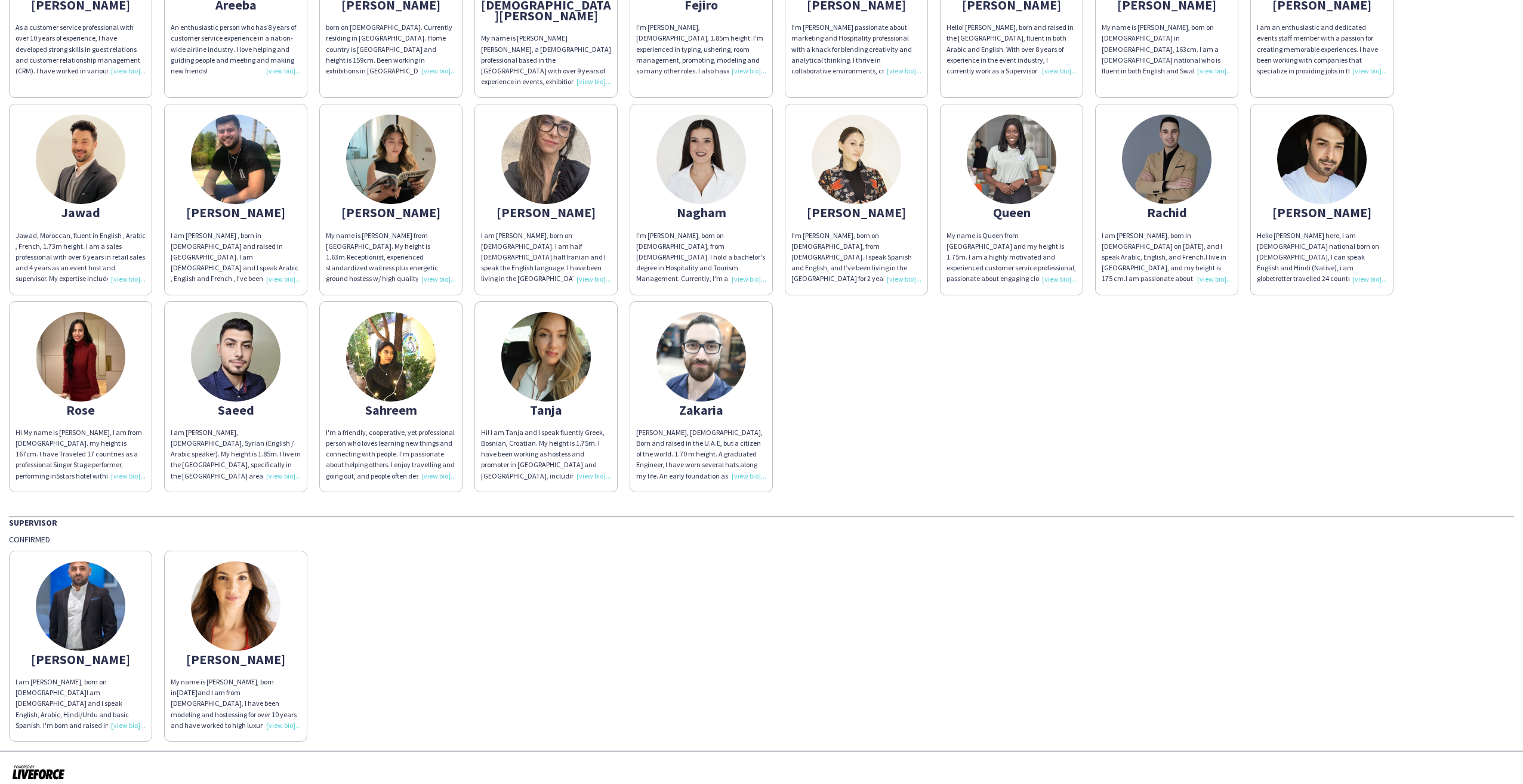
scroll to position [0, 0]
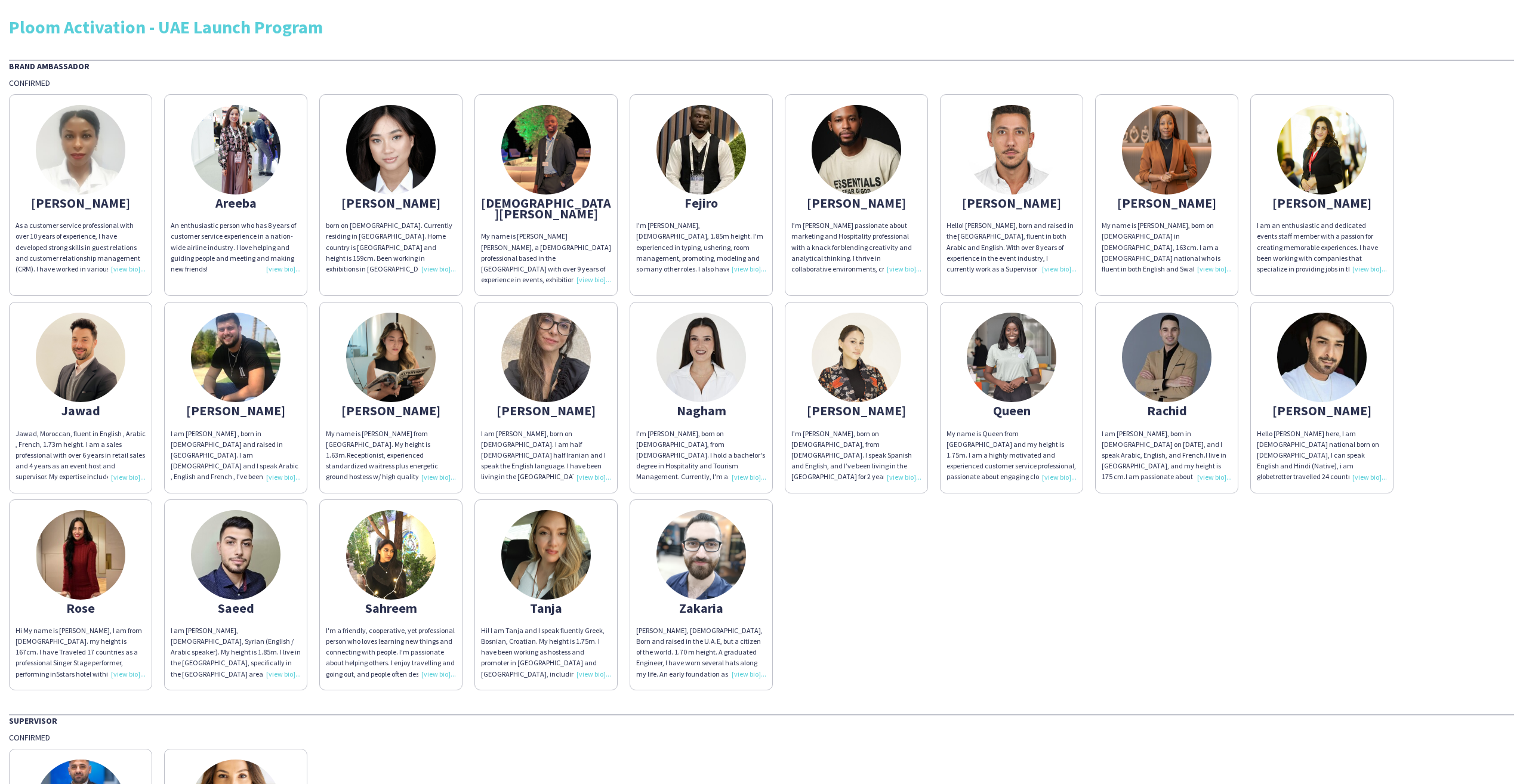
click at [219, 155] on img at bounding box center [235, 150] width 89 height 89
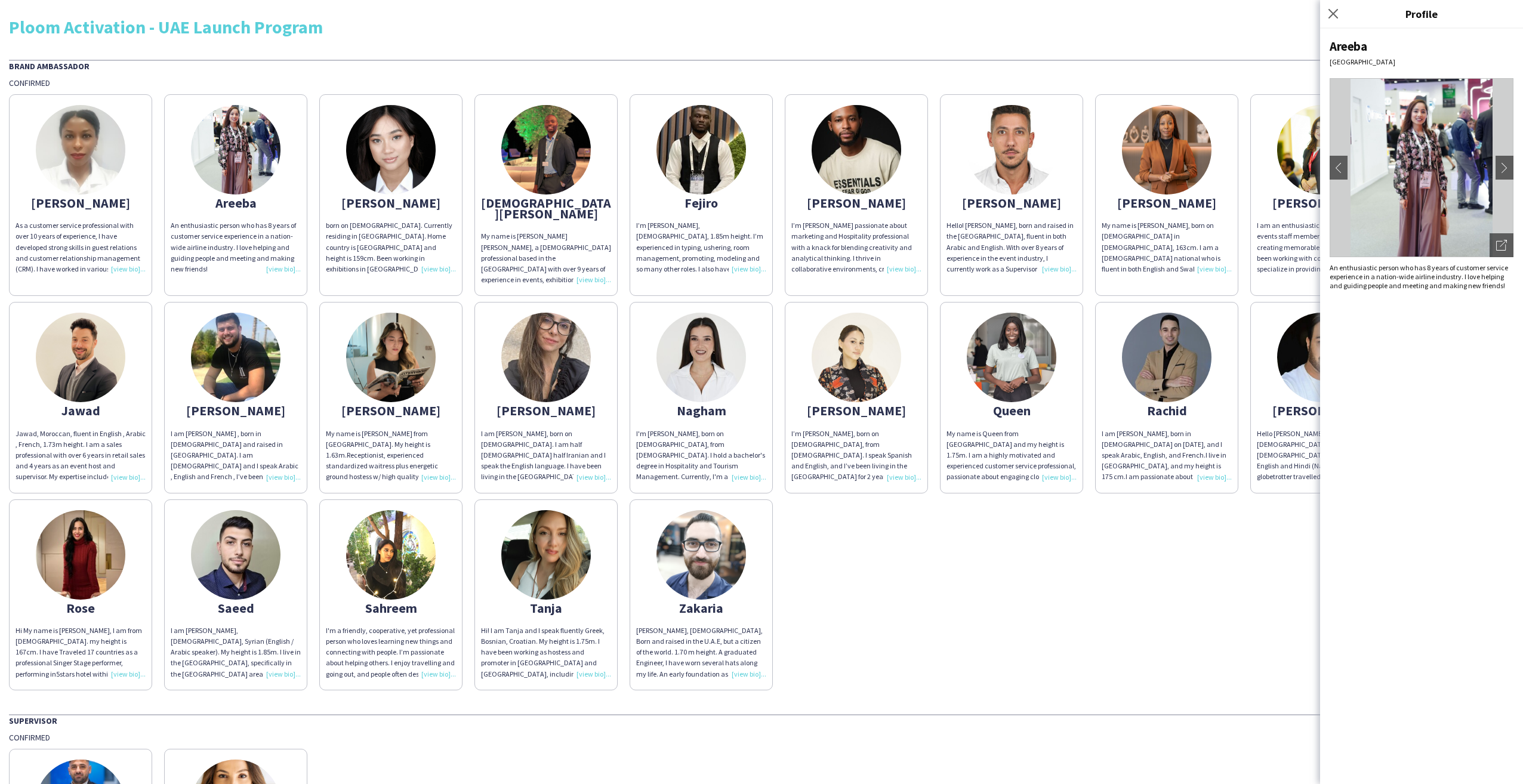
click at [1438, 137] on img at bounding box center [1422, 168] width 184 height 179
click at [1509, 249] on div "Open photos pop-in" at bounding box center [1502, 245] width 24 height 24
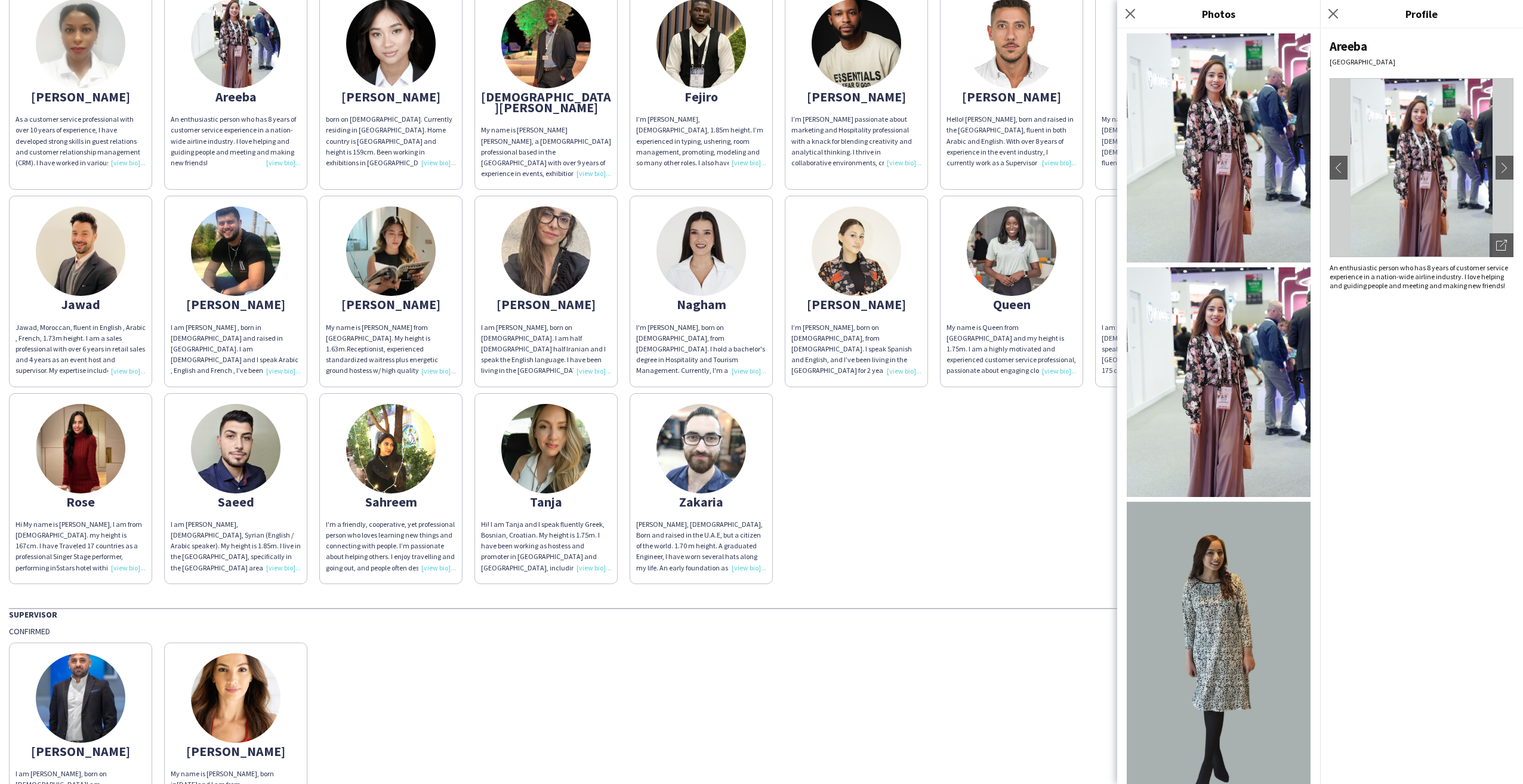
scroll to position [198, 0]
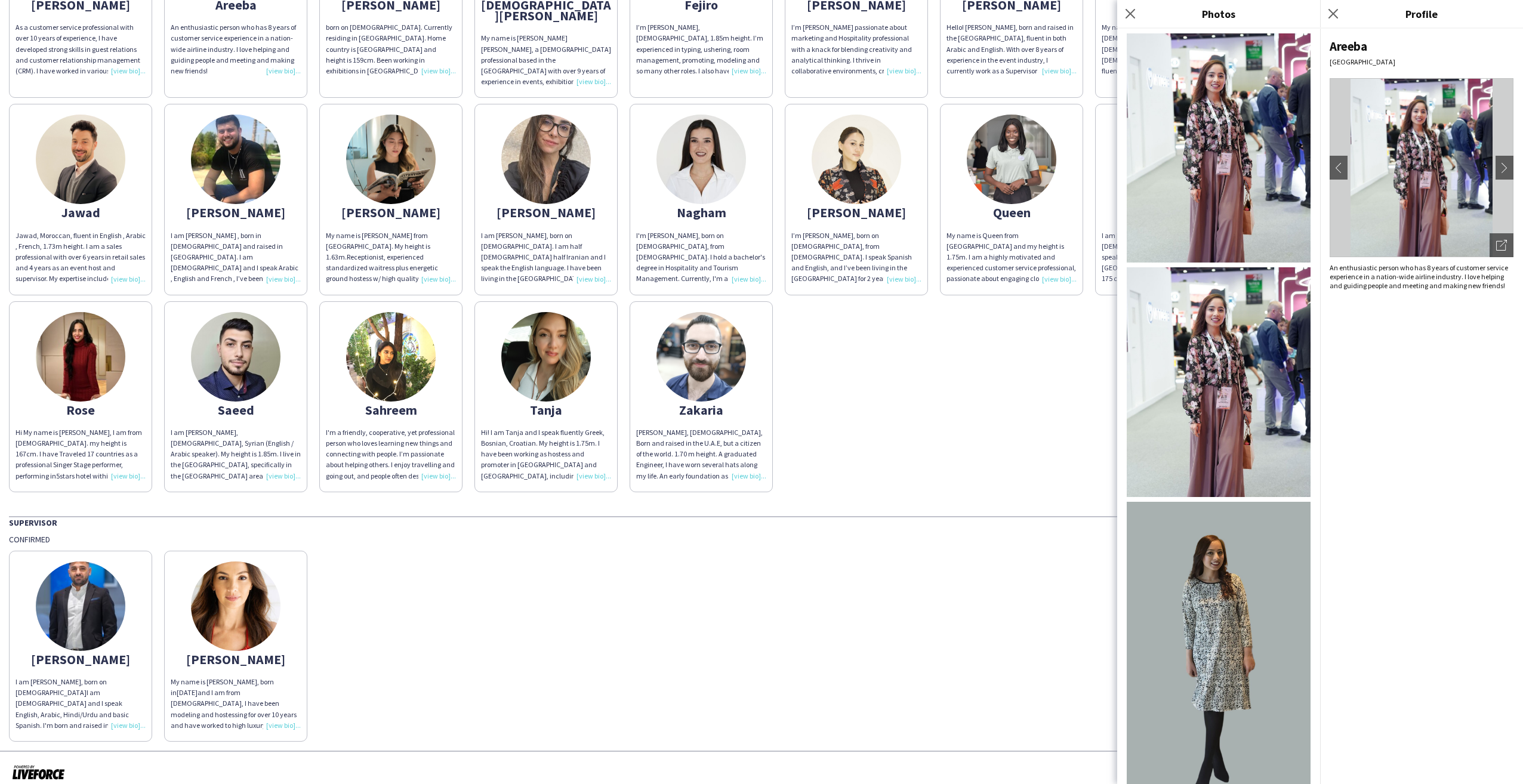
click at [1220, 577] on img at bounding box center [1219, 654] width 184 height 305
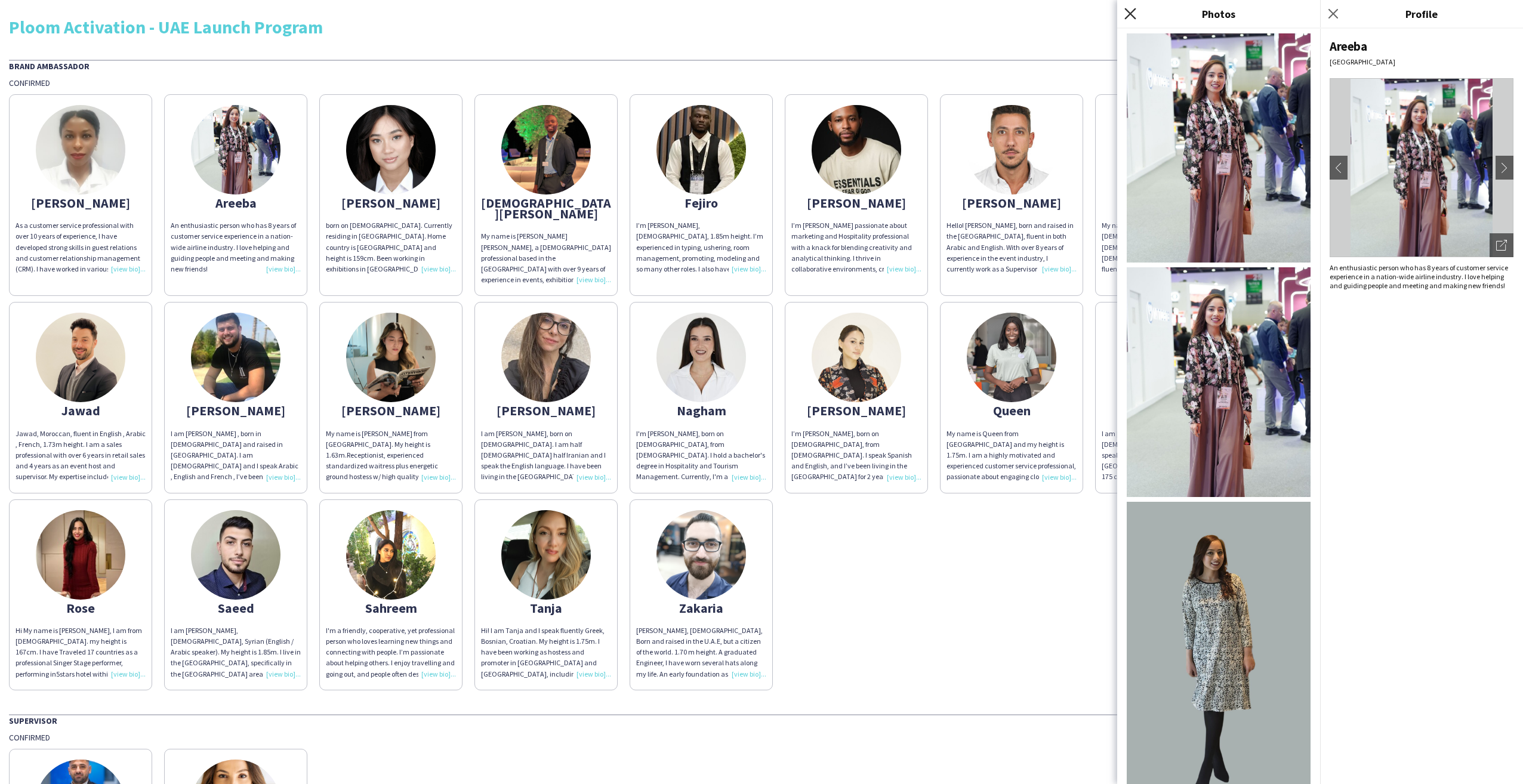
drag, startPoint x: 1128, startPoint y: 15, endPoint x: 1135, endPoint y: 9, distance: 9.2
click at [1128, 15] on icon "Close pop-in" at bounding box center [1130, 13] width 11 height 11
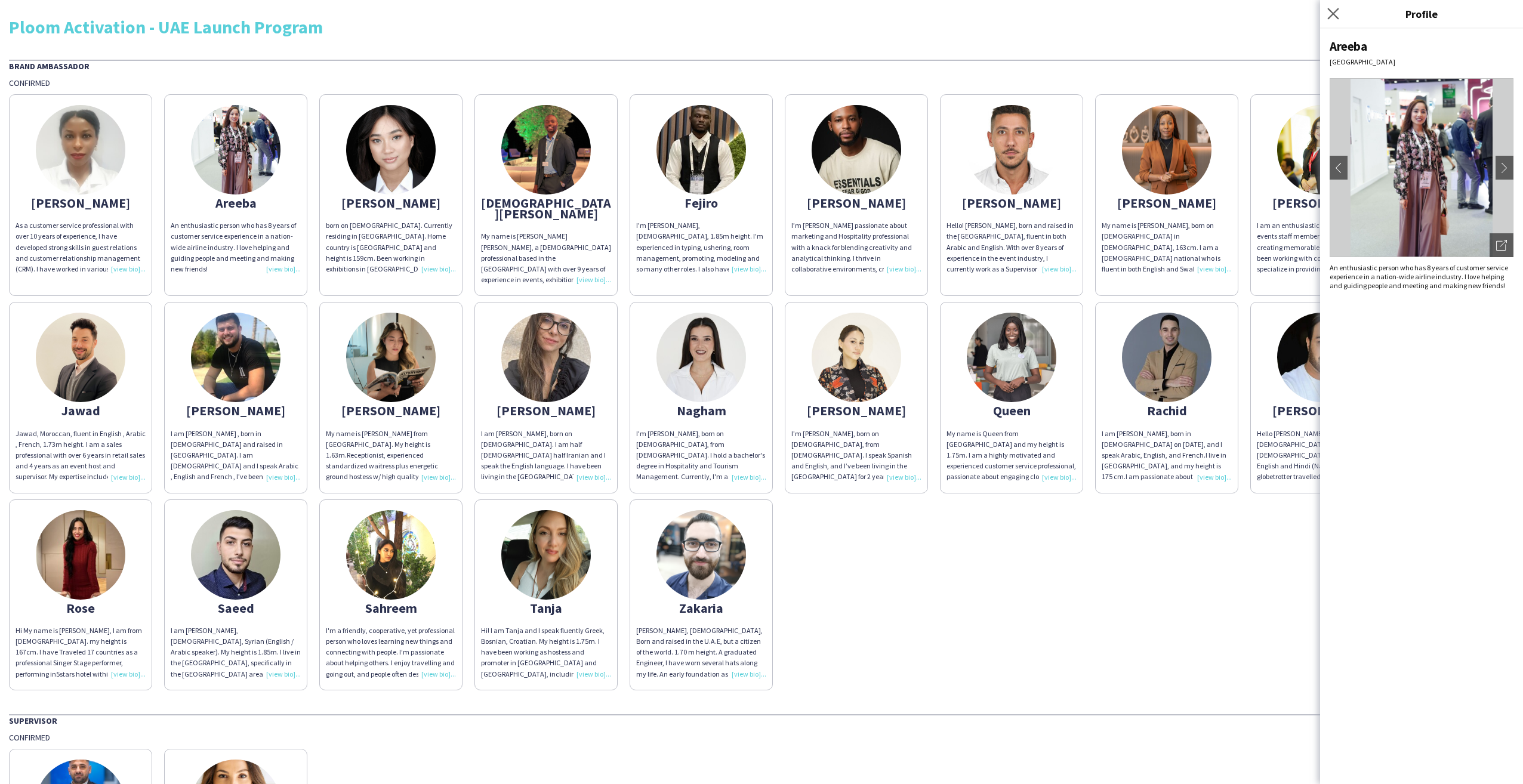
click at [1339, 18] on app-icon "Close pop-in" at bounding box center [1333, 14] width 18 height 18
